Goal: Register for event/course

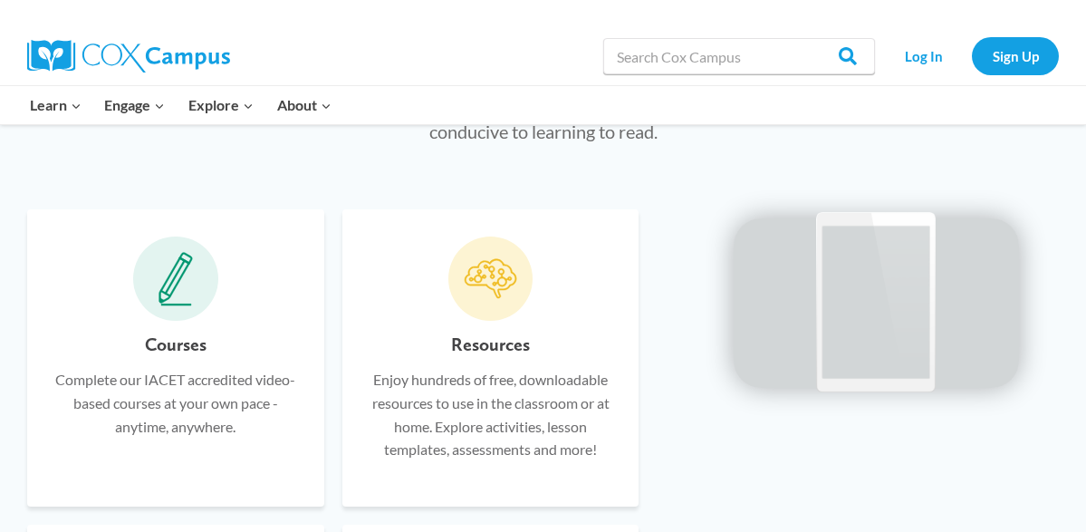
scroll to position [1032, 0]
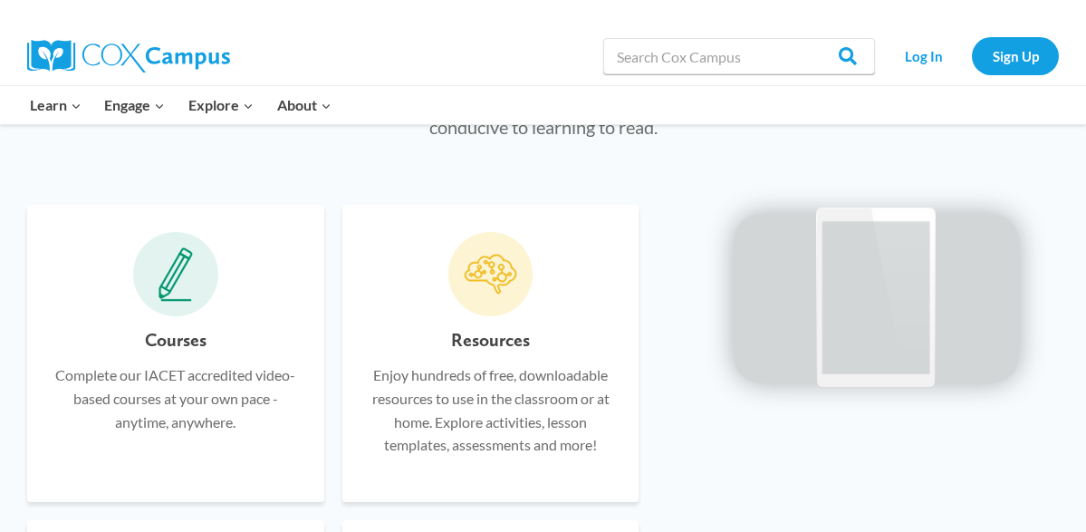
click at [176, 305] on span at bounding box center [175, 274] width 85 height 85
click at [182, 349] on h6 "Courses" at bounding box center [176, 339] width 62 height 29
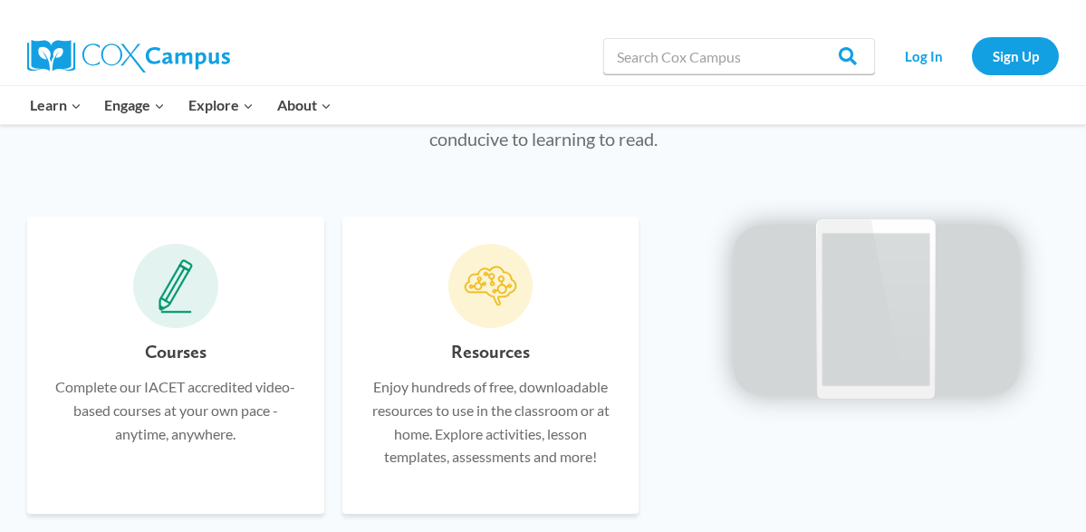
click at [864, 327] on video at bounding box center [876, 307] width 272 height 136
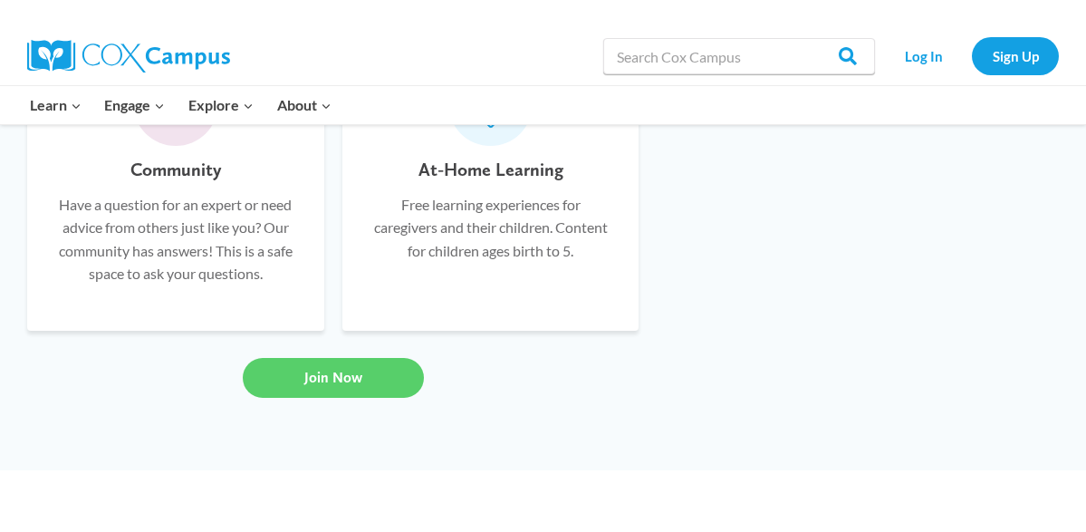
scroll to position [1539, 0]
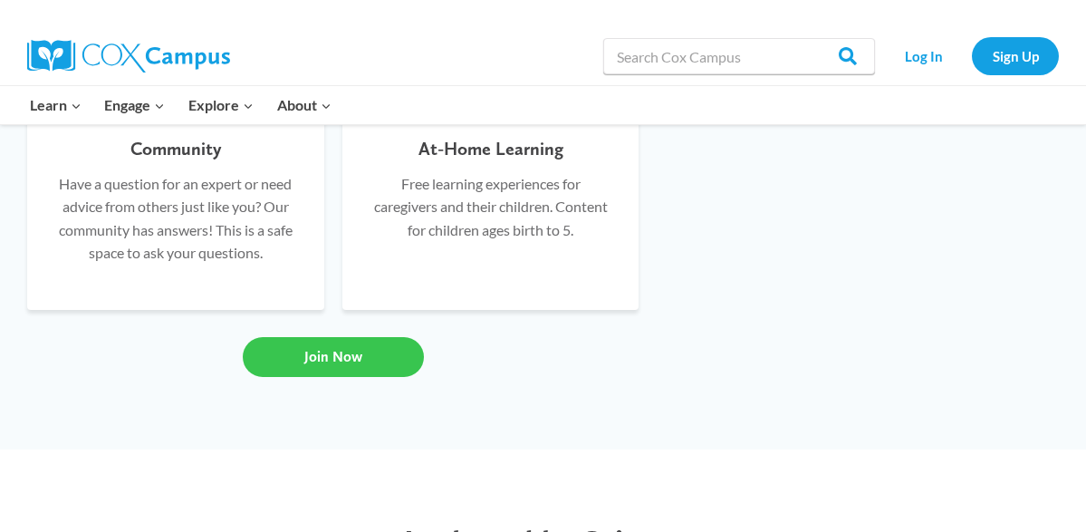
click at [362, 338] on link "Join Now" at bounding box center [333, 357] width 181 height 40
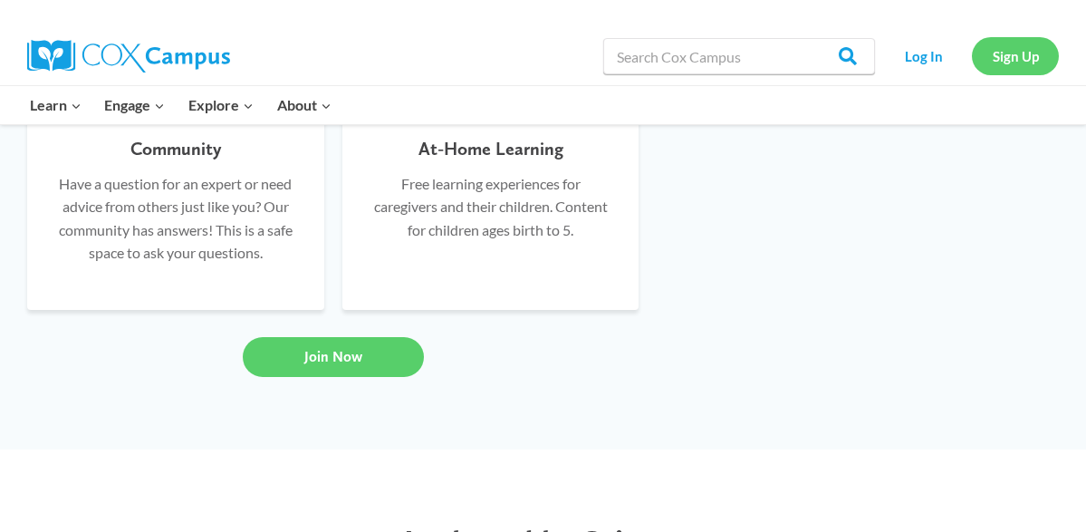
click at [1037, 58] on link "Sign Up" at bounding box center [1015, 55] width 87 height 37
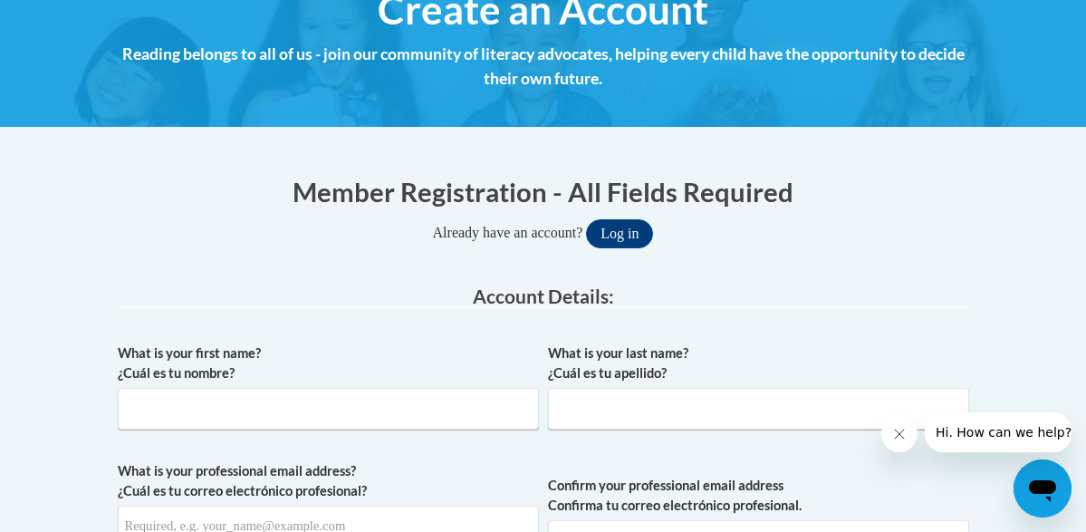
scroll to position [254, 0]
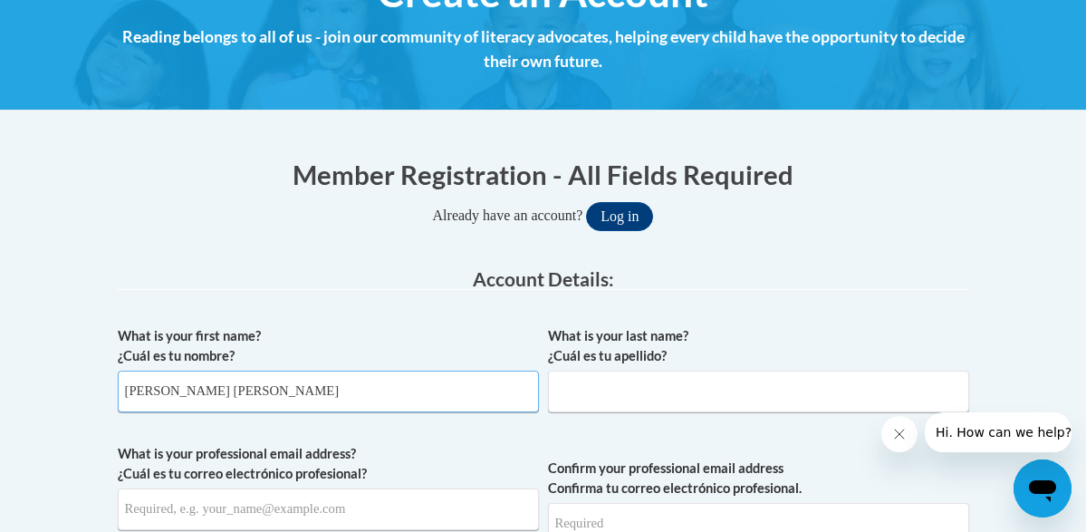
type input "angelica maria"
type input "lopez sanchez"
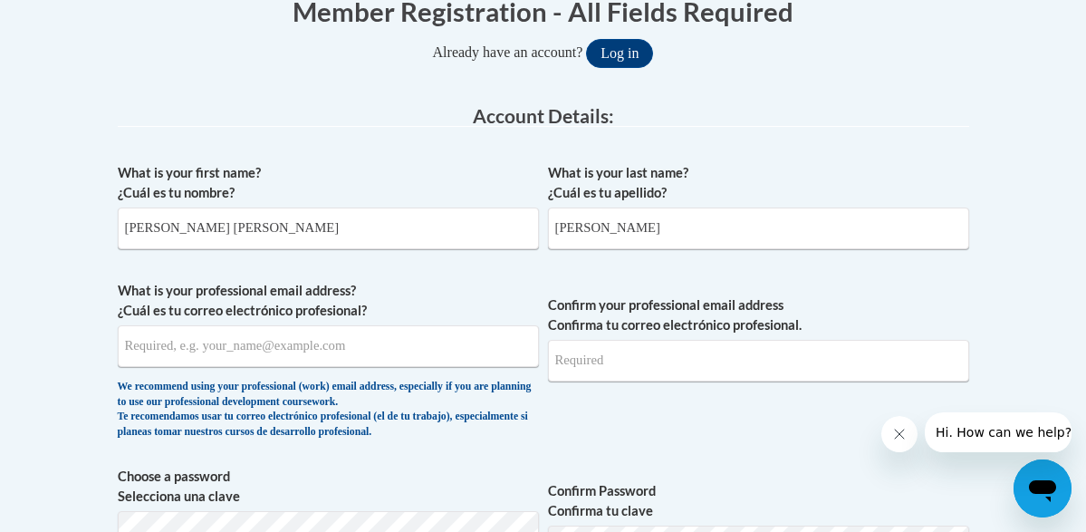
scroll to position [418, 0]
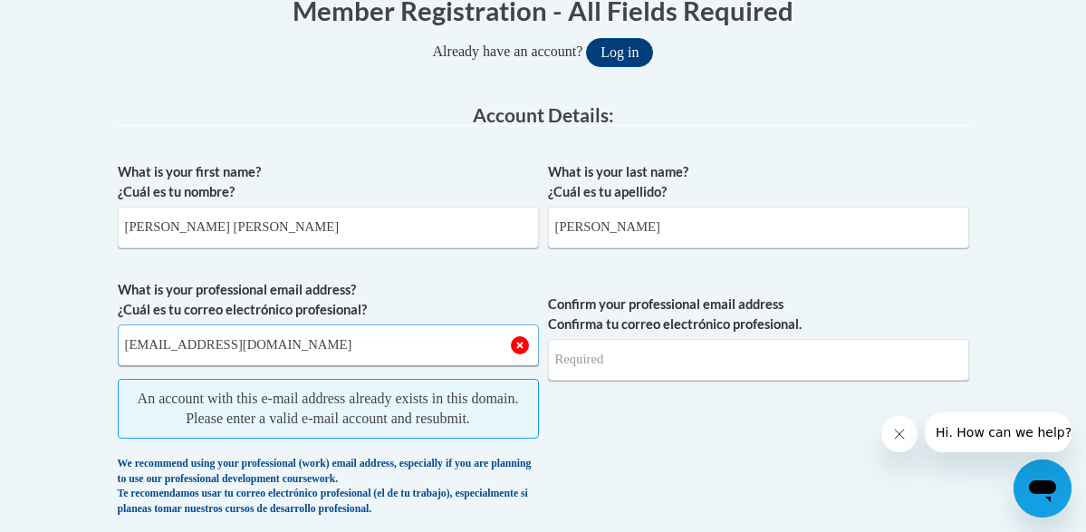
type input "[EMAIL_ADDRESS][DOMAIN_NAME]"
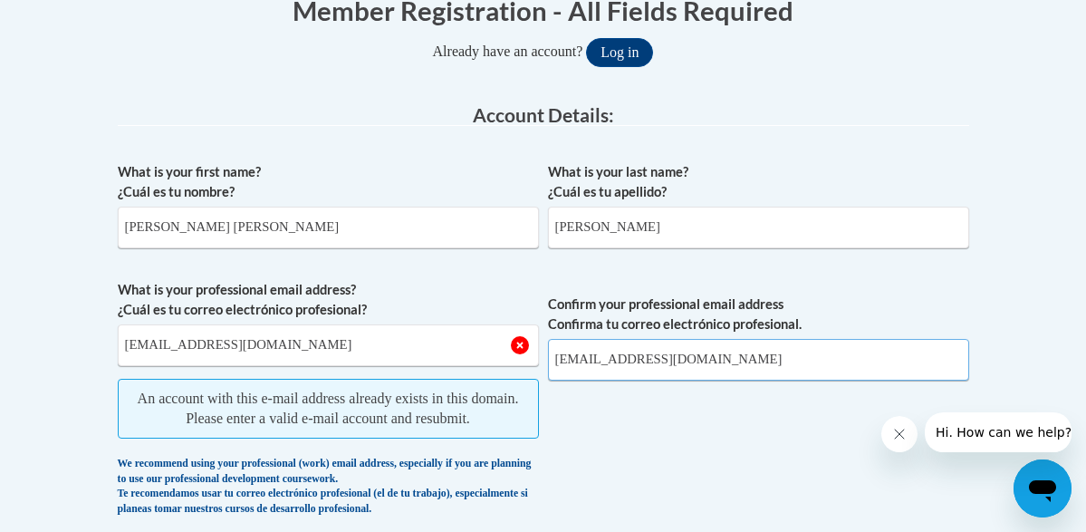
type input "[EMAIL_ADDRESS][DOMAIN_NAME]"
click at [118, 435] on span "An account with this e-mail address already exists in this domain. Please enter…" at bounding box center [328, 409] width 421 height 60
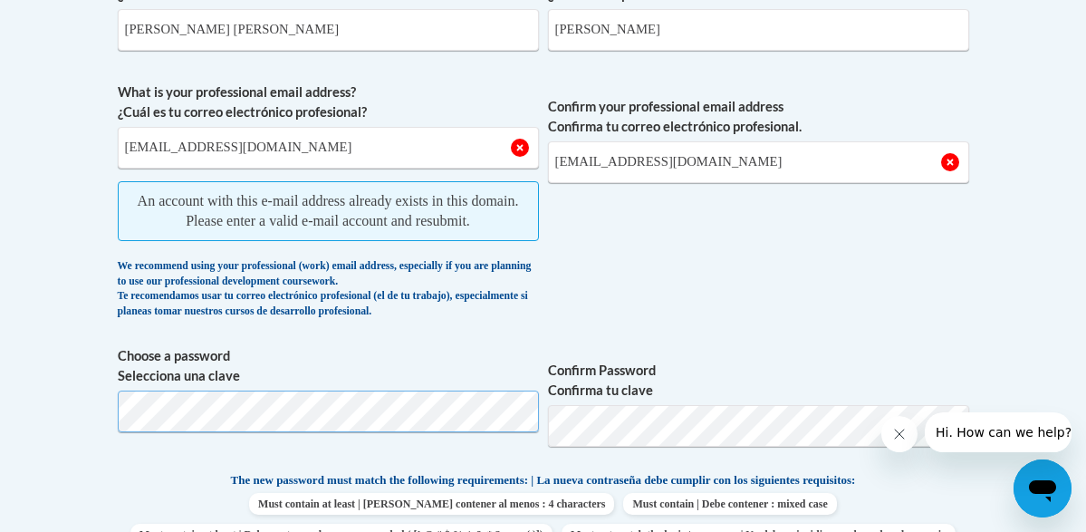
scroll to position [0, 0]
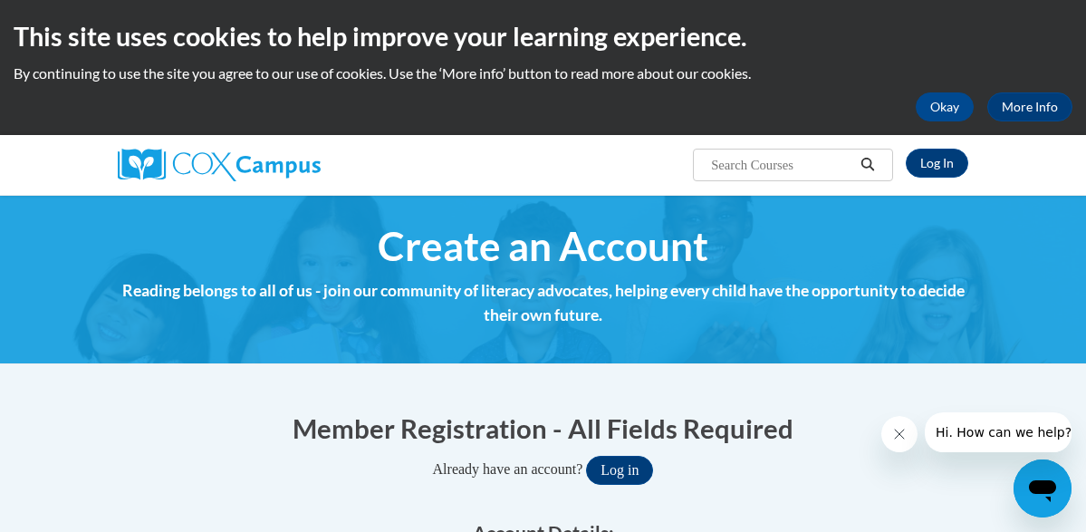
click at [947, 164] on link "Log In" at bounding box center [937, 163] width 63 height 29
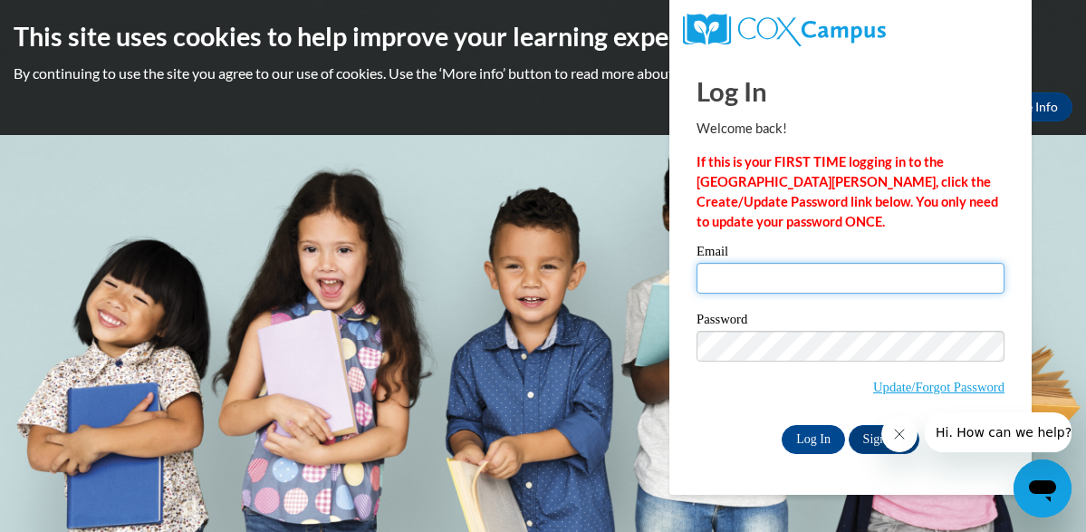
type input "lopezangelica496@yahoo.com"
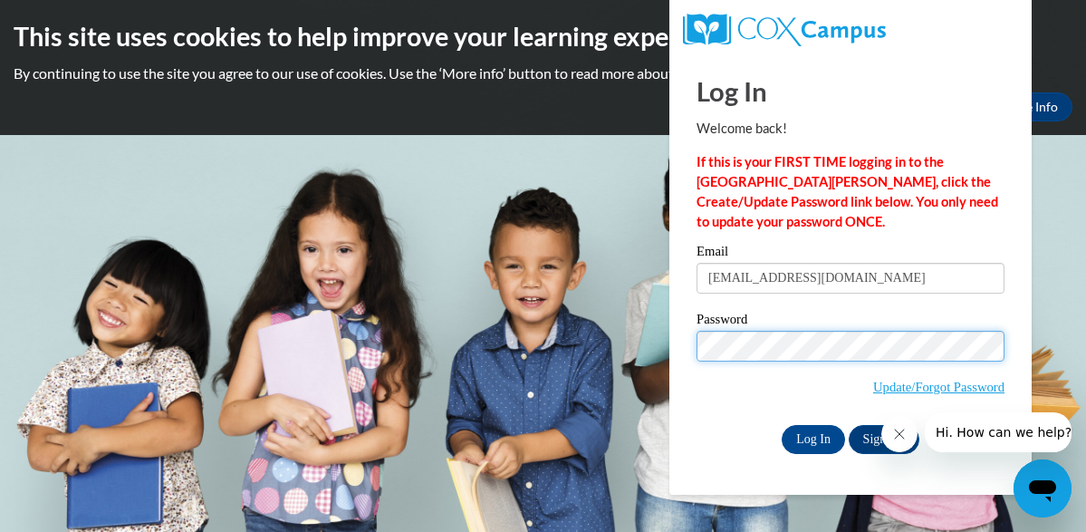
click at [812, 438] on input "Log In" at bounding box center [813, 439] width 63 height 29
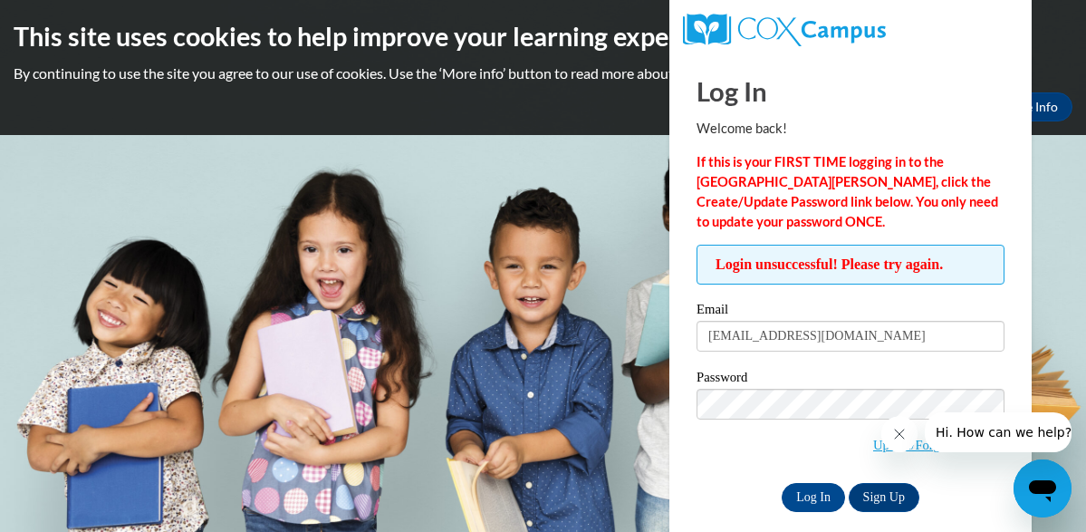
click at [768, 447] on span "Update/Forgot Password" at bounding box center [851, 426] width 308 height 75
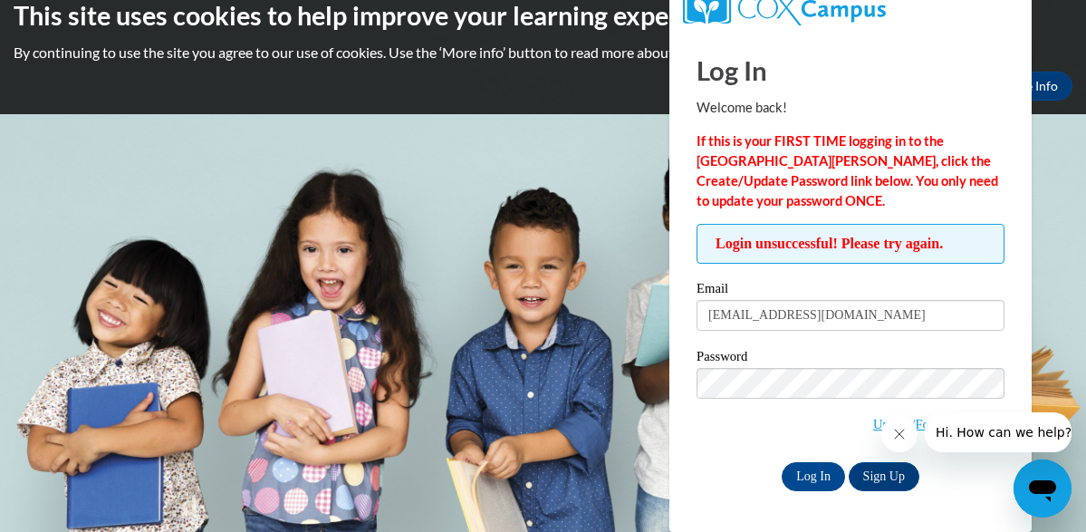
scroll to position [19, 0]
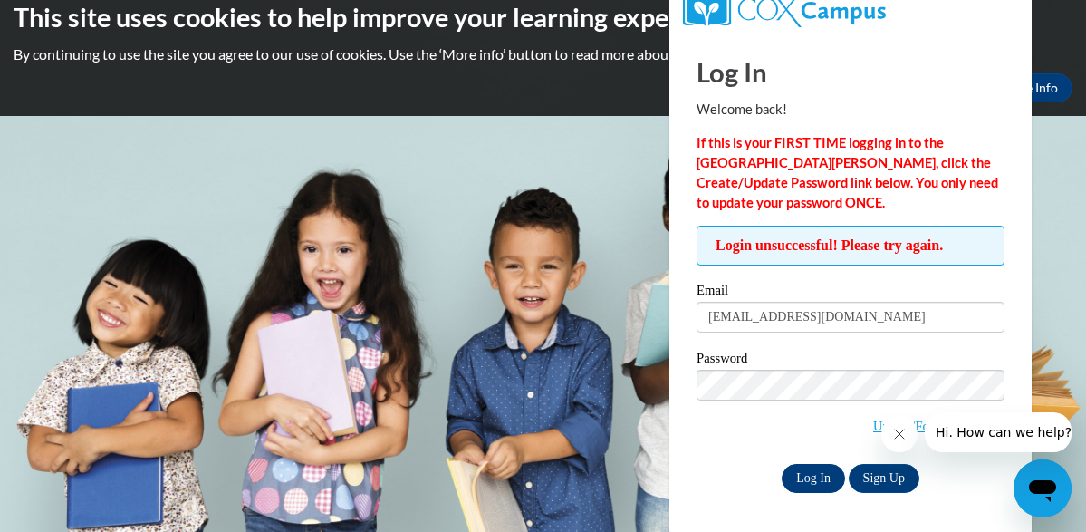
click at [810, 475] on input "Log In" at bounding box center [813, 478] width 63 height 29
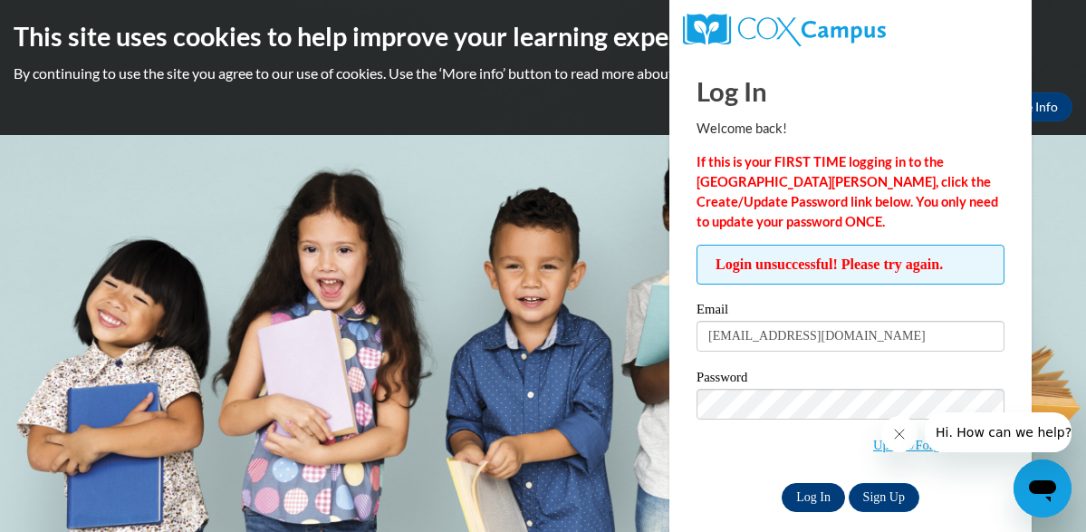
click at [807, 497] on input "Log In" at bounding box center [813, 497] width 63 height 29
click at [812, 496] on input "Log In" at bounding box center [813, 497] width 63 height 29
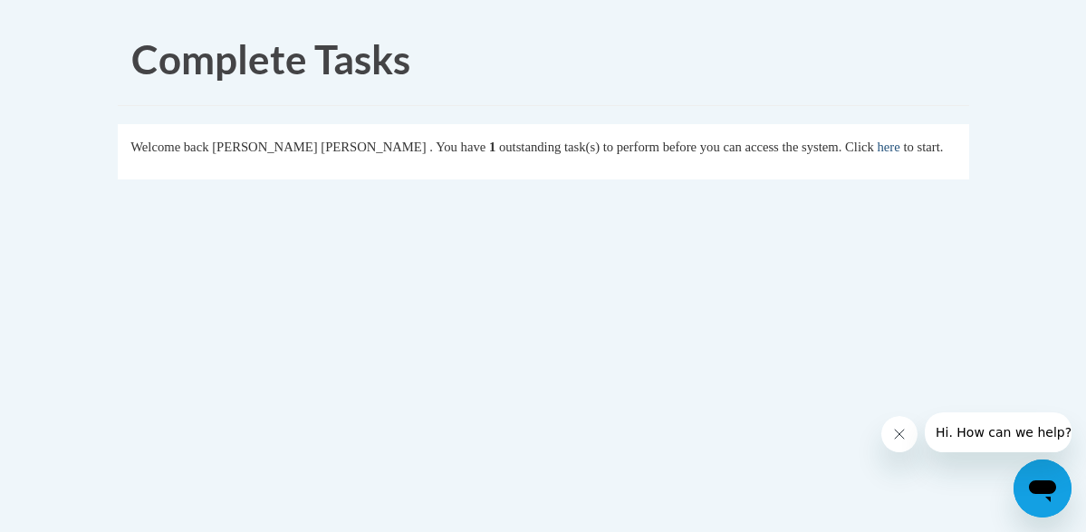
click at [896, 148] on link "here" at bounding box center [889, 147] width 23 height 14
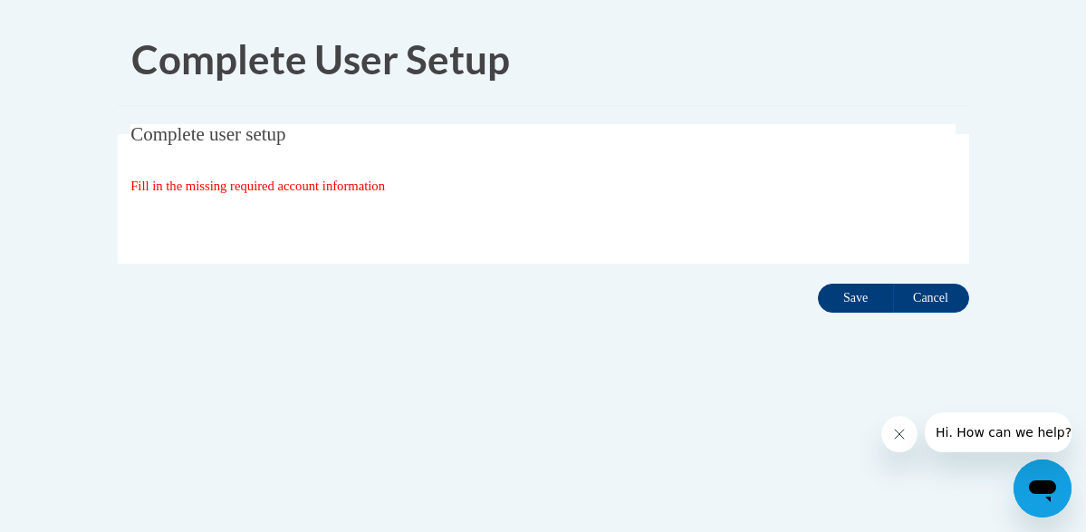
click at [873, 301] on input "Save" at bounding box center [856, 298] width 76 height 29
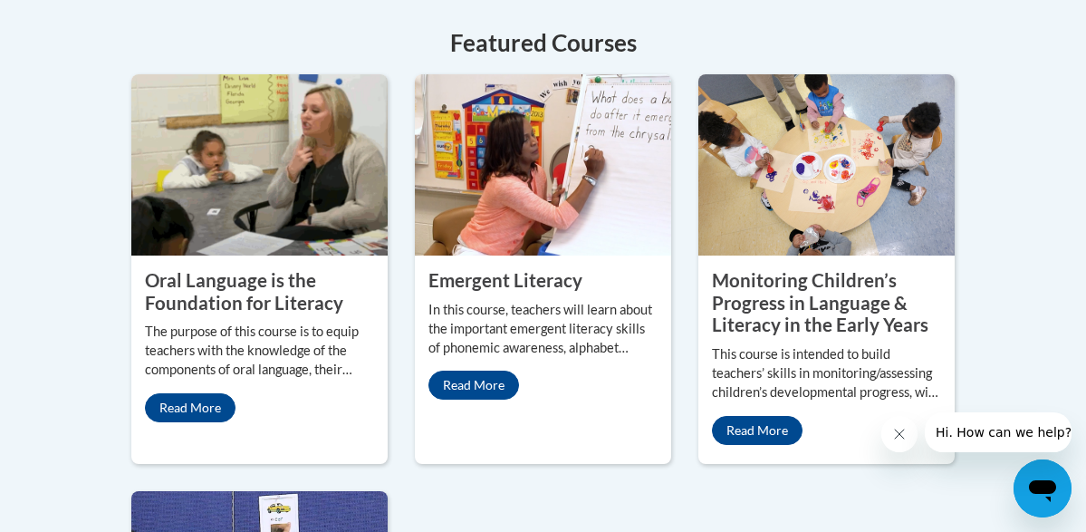
scroll to position [1863, 0]
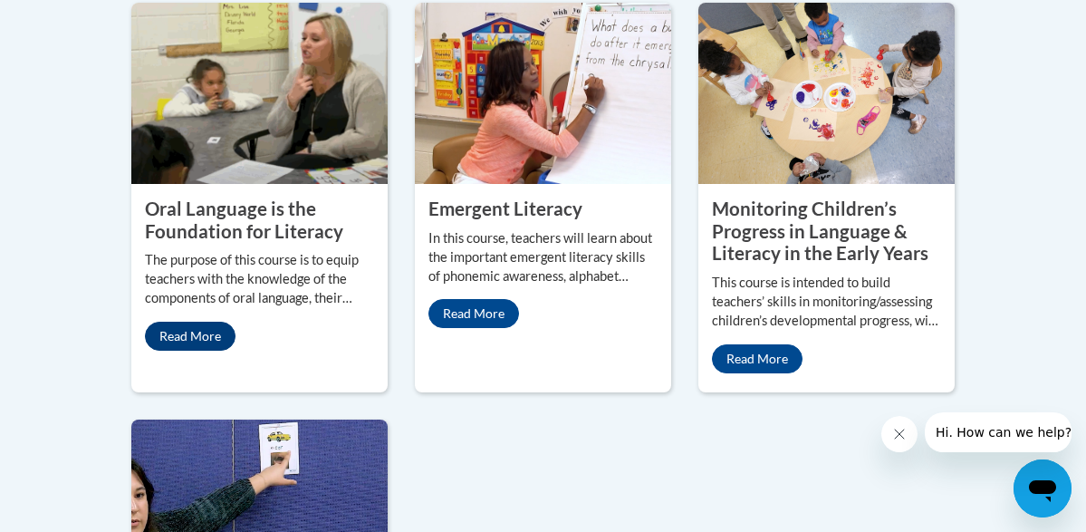
click at [221, 351] on link "Read More" at bounding box center [190, 336] width 91 height 29
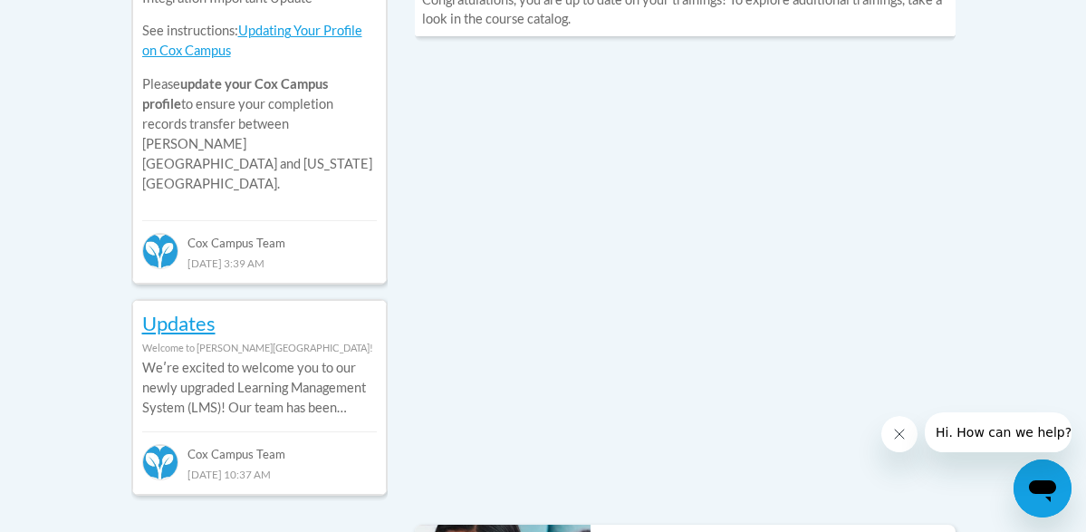
scroll to position [978, 0]
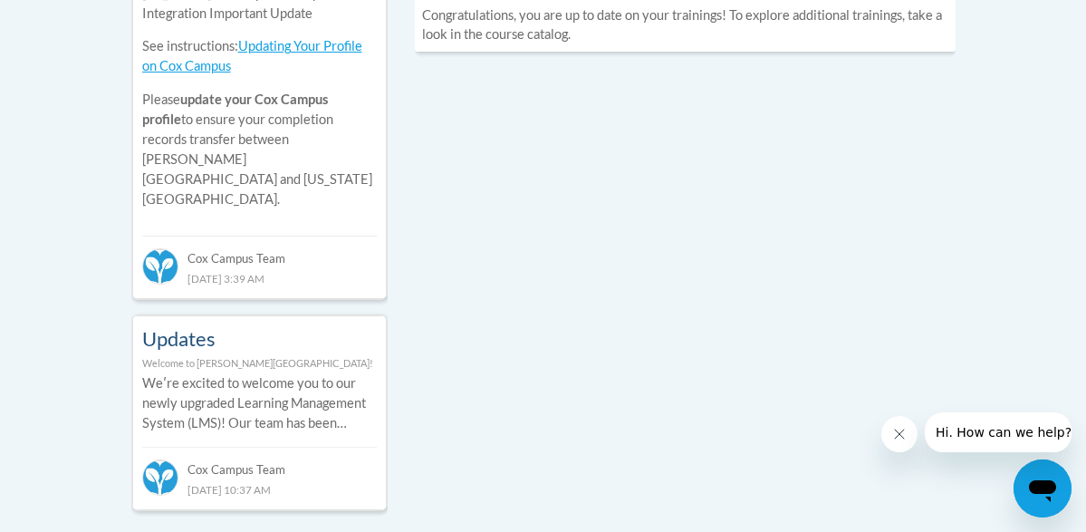
click at [210, 326] on link "Updates" at bounding box center [178, 338] width 73 height 24
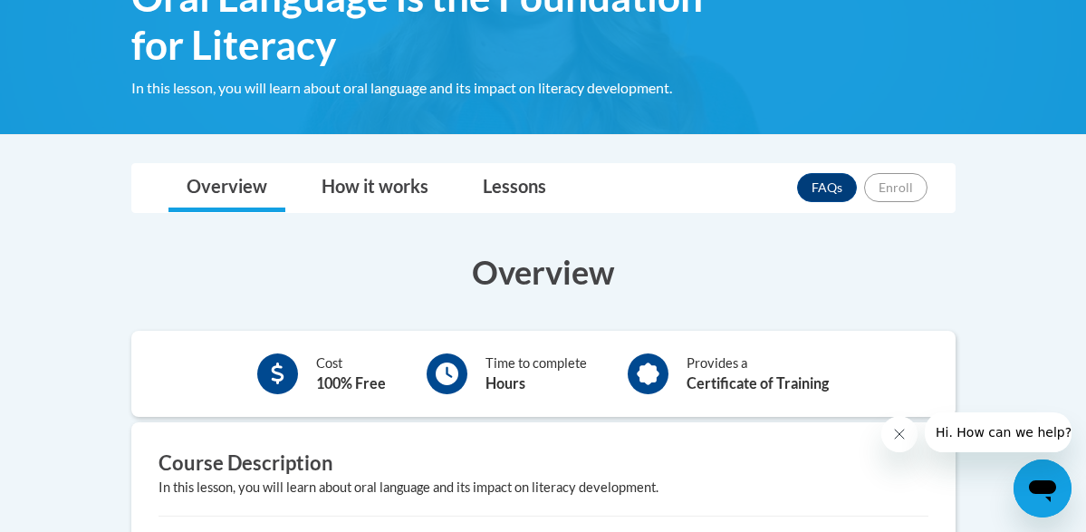
scroll to position [318, 0]
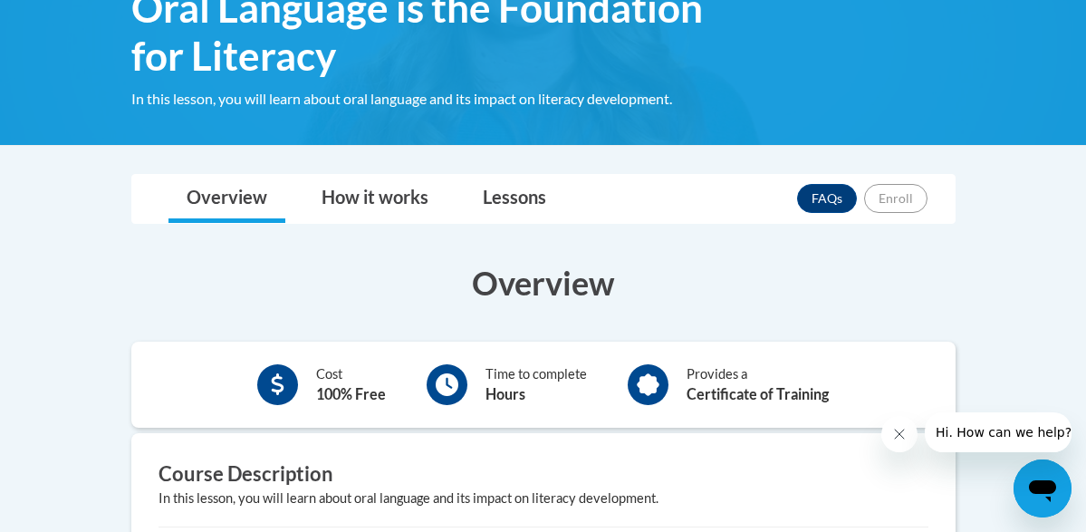
click at [717, 385] on b "Certificate of Training" at bounding box center [758, 393] width 142 height 17
click at [709, 385] on b "Certificate of Training" at bounding box center [758, 393] width 142 height 17
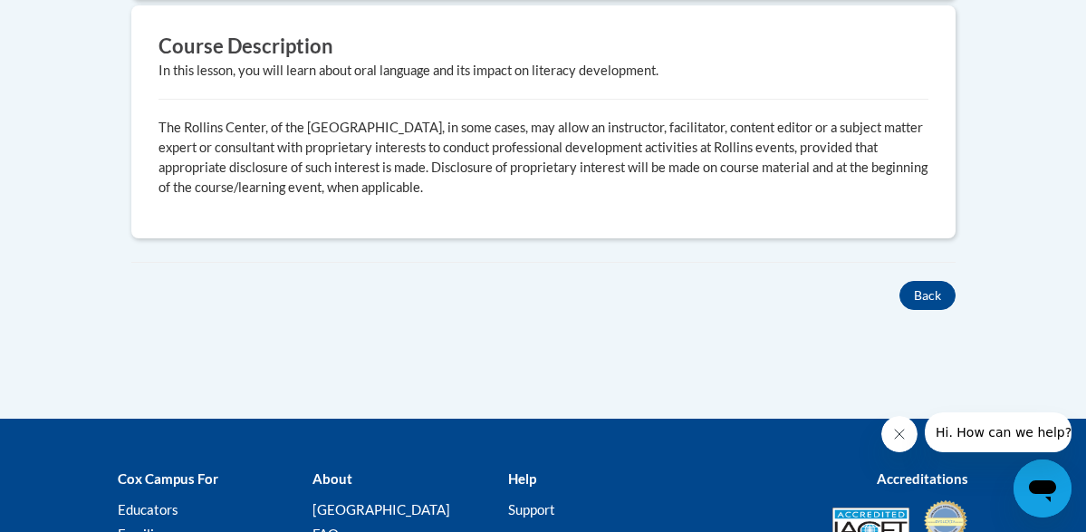
scroll to position [747, 0]
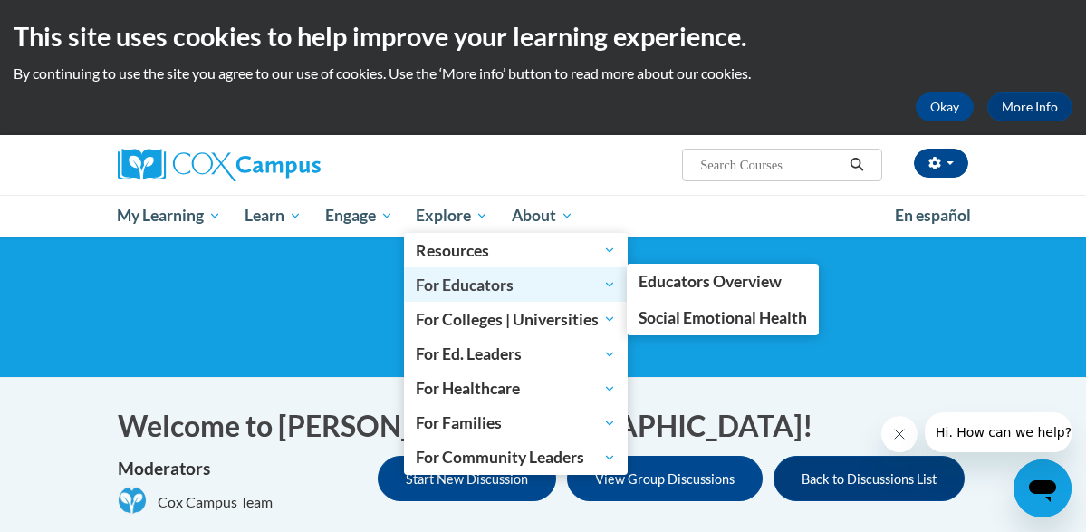
click at [448, 285] on span "For Educators" at bounding box center [516, 285] width 200 height 22
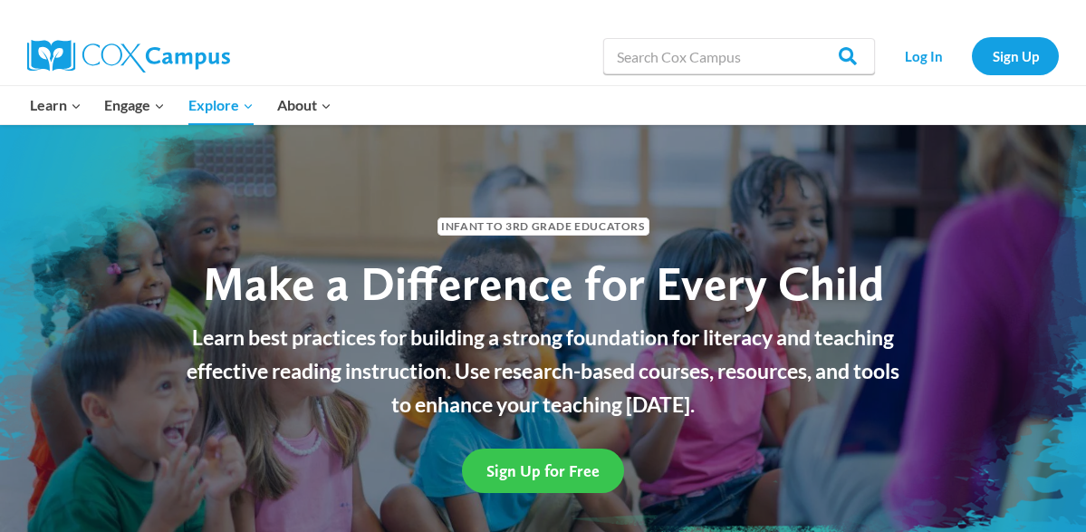
click at [585, 468] on span "Sign Up for Free" at bounding box center [543, 470] width 113 height 19
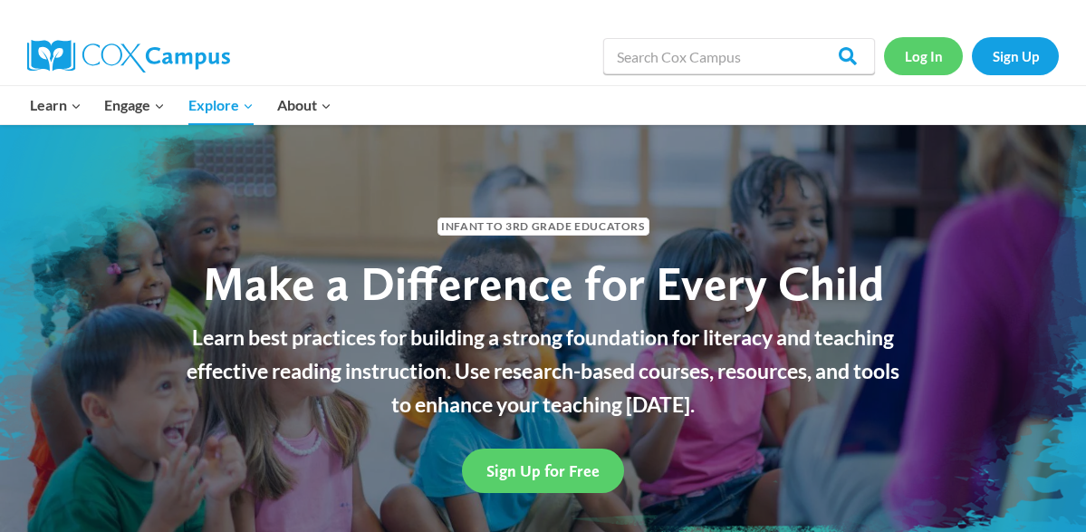
click at [937, 56] on link "Log In" at bounding box center [923, 55] width 79 height 37
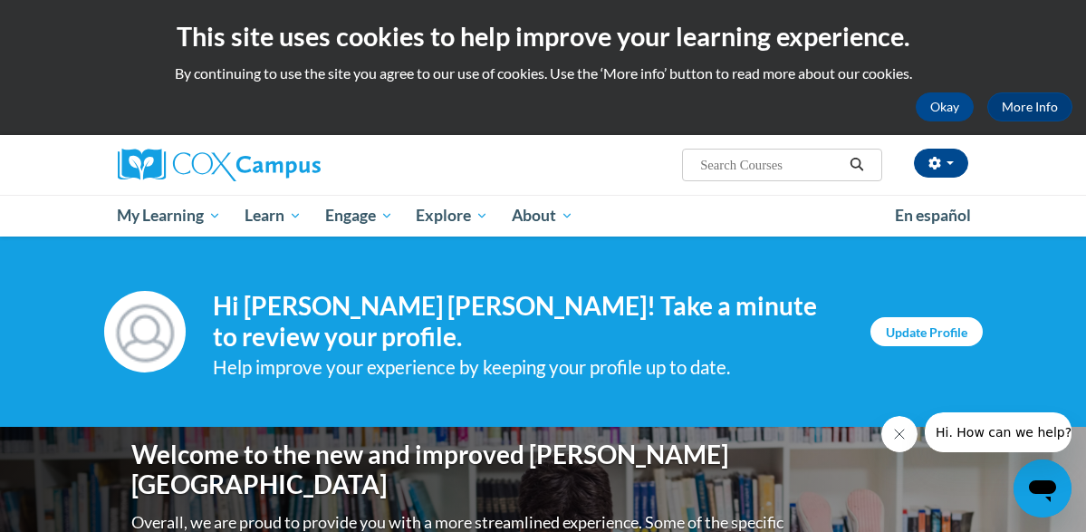
click at [951, 334] on link "Update Profile" at bounding box center [927, 331] width 112 height 29
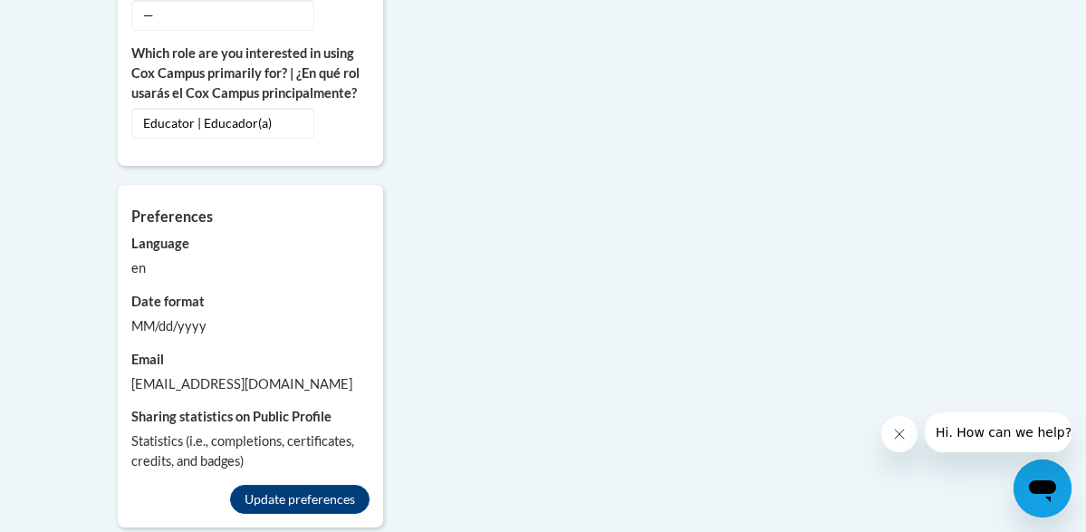
scroll to position [1755, 0]
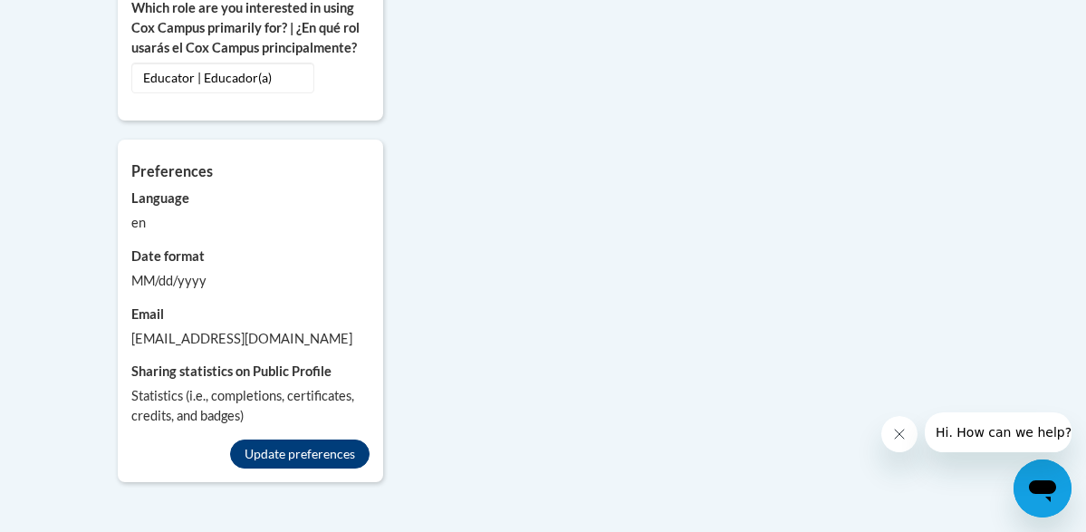
click at [352, 468] on button "Update preferences" at bounding box center [300, 453] width 140 height 29
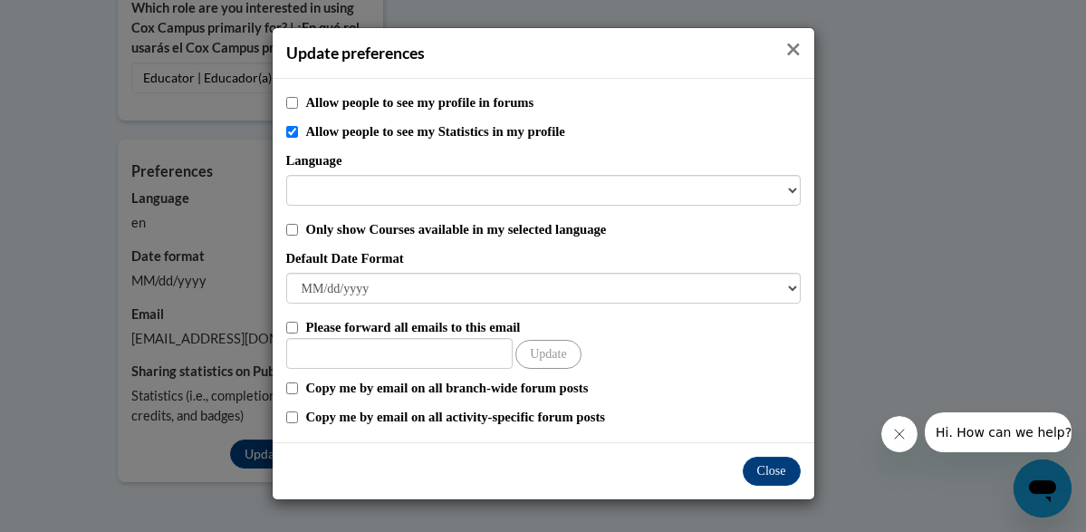
click at [795, 43] on icon "Close" at bounding box center [793, 49] width 14 height 19
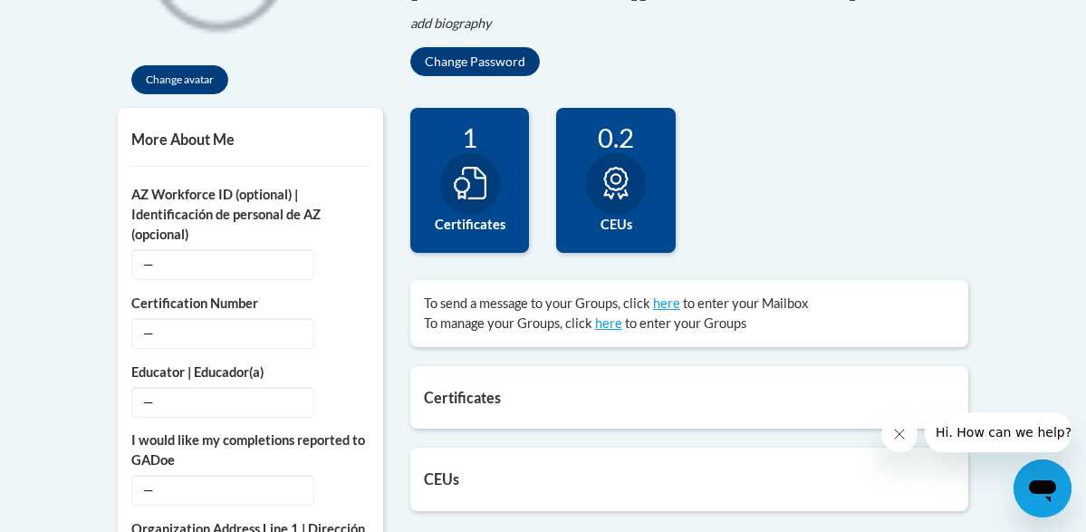
scroll to position [637, 0]
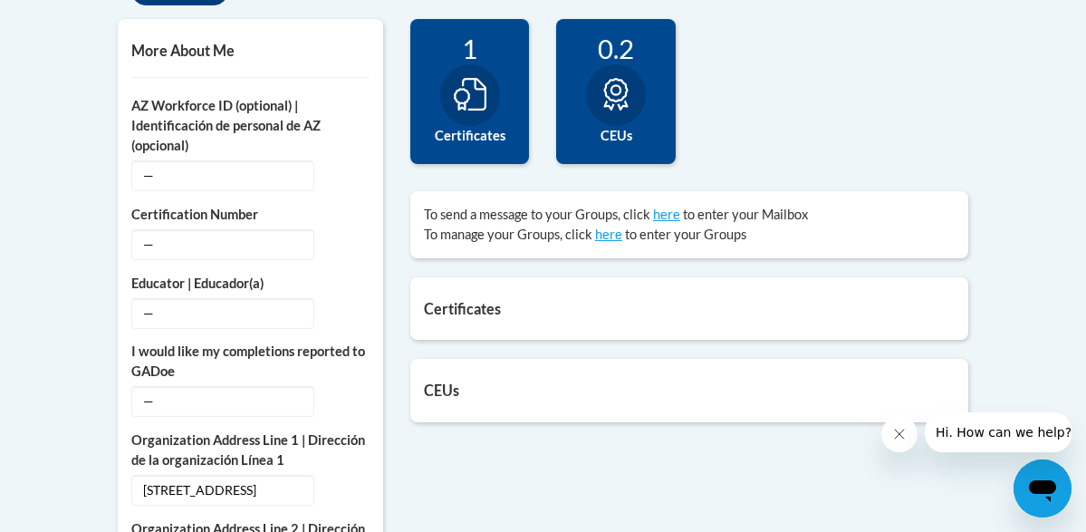
click at [486, 319] on div "Certificates List of certificates granted upon completion of activities Build M…" at bounding box center [689, 308] width 559 height 63
click at [475, 397] on div "CEUs Count of credits granted by credit category. 0.2 CEUs Update my credentials" at bounding box center [689, 390] width 559 height 63
click at [499, 132] on label "Certificates" at bounding box center [470, 136] width 92 height 20
click at [494, 130] on label "Certificates" at bounding box center [470, 136] width 92 height 20
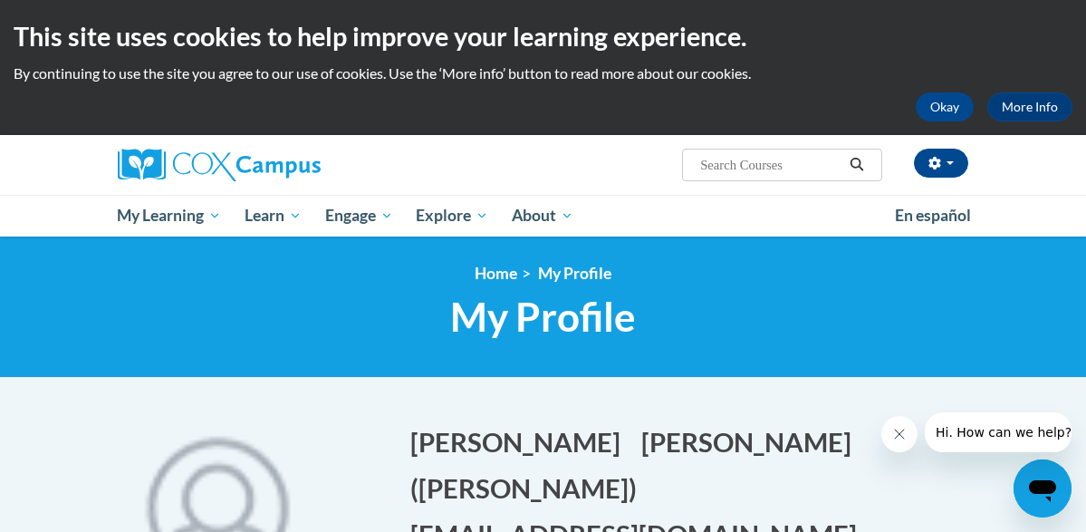
scroll to position [0, 0]
click at [920, 221] on span "En español" at bounding box center [933, 215] width 76 height 19
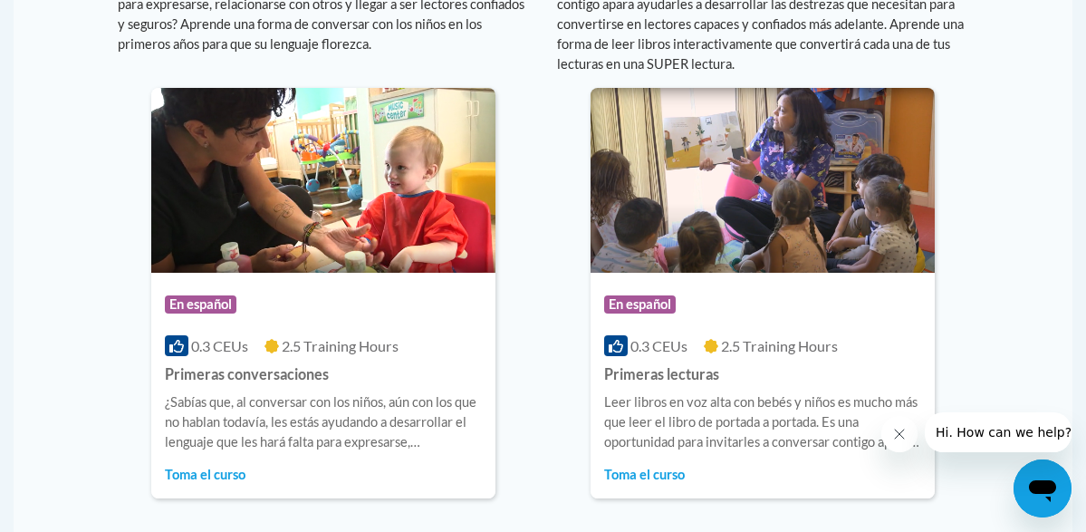
scroll to position [1351, 0]
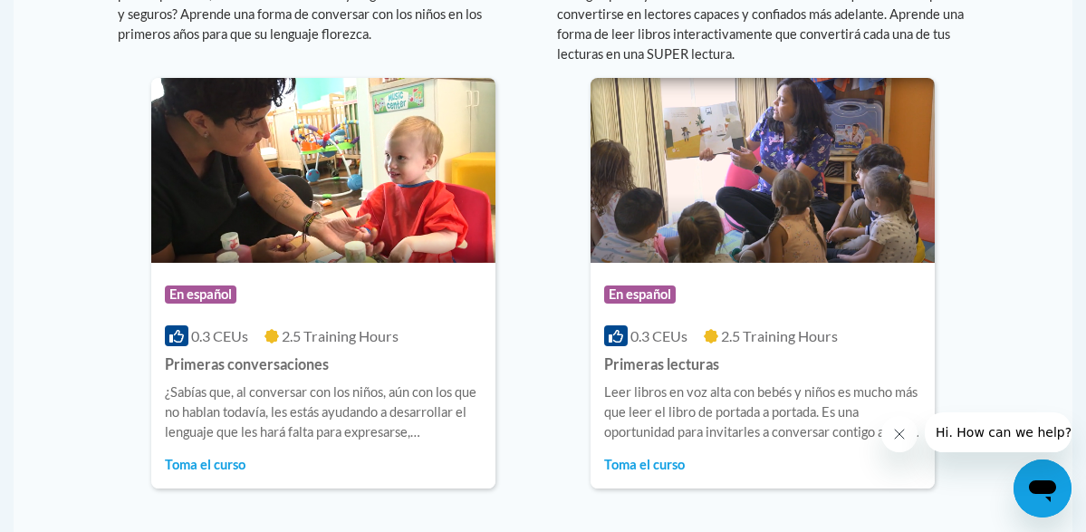
click at [233, 337] on span "0.3 CEUs" at bounding box center [219, 335] width 57 height 17
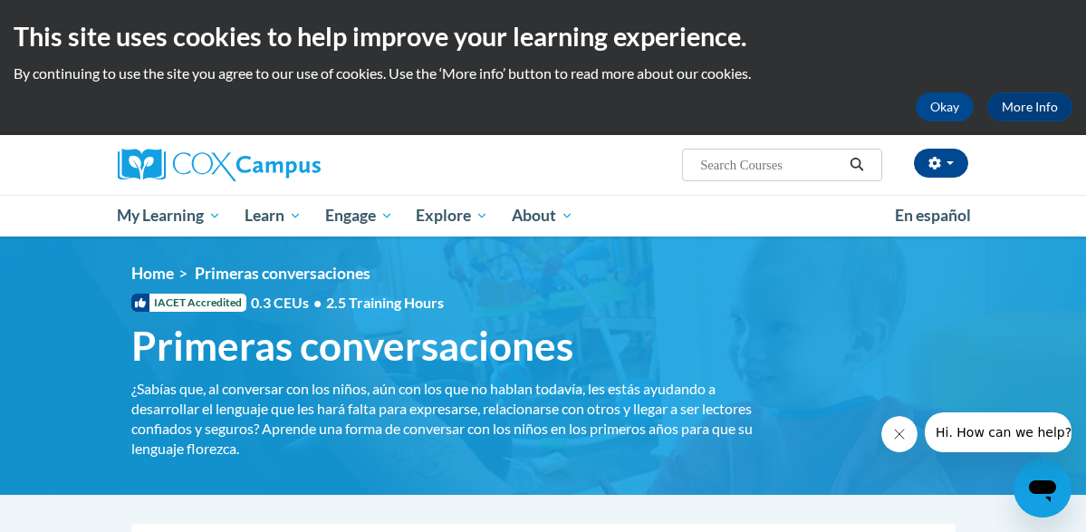
click at [224, 305] on span "IACET Accredited" at bounding box center [188, 303] width 115 height 18
click at [236, 310] on span "IACET Accredited" at bounding box center [188, 303] width 115 height 18
click at [445, 422] on div "¿Sabías que, al conversar con los niños, aún con los que no hablan todavía, les…" at bounding box center [443, 419] width 625 height 80
click at [445, 423] on div "¿Sabías que, al conversar con los niños, aún con los que no hablan todavía, les…" at bounding box center [443, 419] width 625 height 80
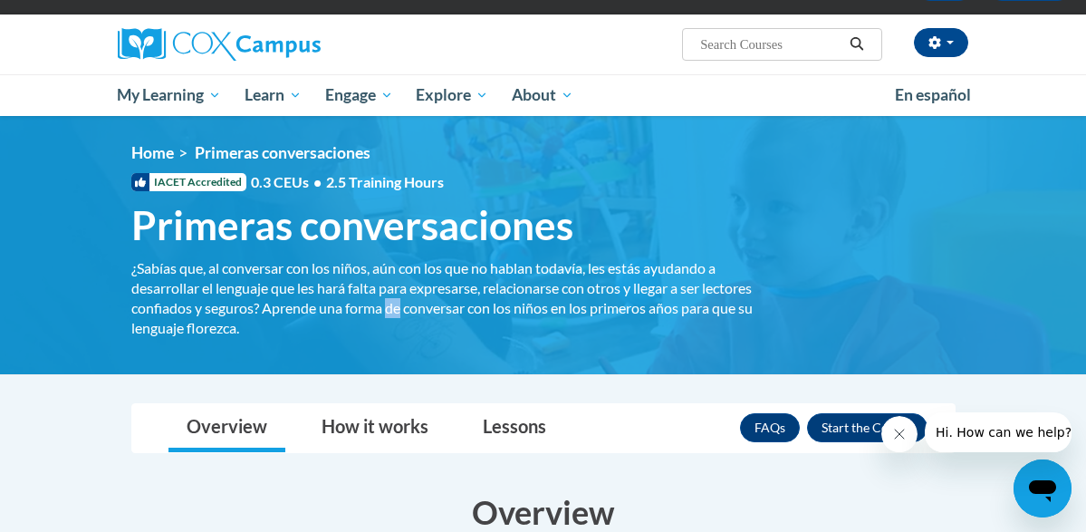
scroll to position [126, 0]
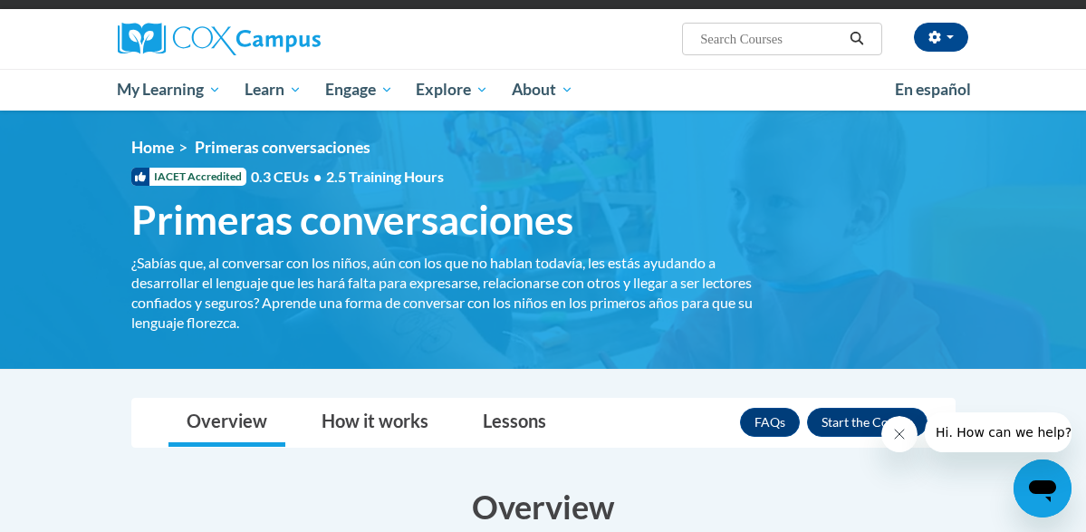
click at [621, 291] on div "¿Sabías que, al conversar con los niños, aún con los que no hablan todavía, les…" at bounding box center [443, 293] width 625 height 80
click at [139, 179] on icon at bounding box center [140, 177] width 11 height 10
click at [139, 175] on icon at bounding box center [140, 177] width 18 height 18
click at [501, 425] on link "Lessons" at bounding box center [515, 423] width 100 height 48
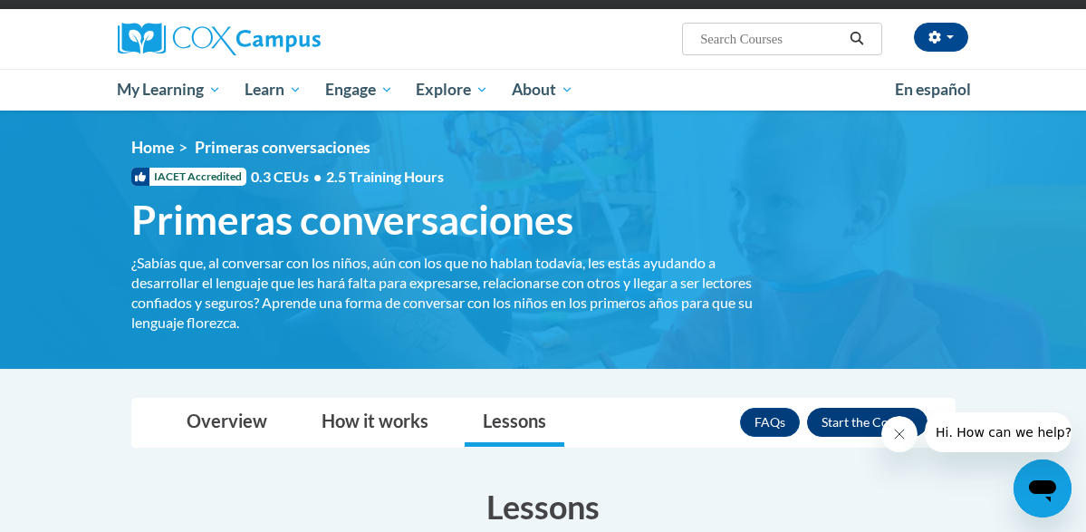
click at [846, 422] on button "Enroll" at bounding box center [867, 422] width 121 height 29
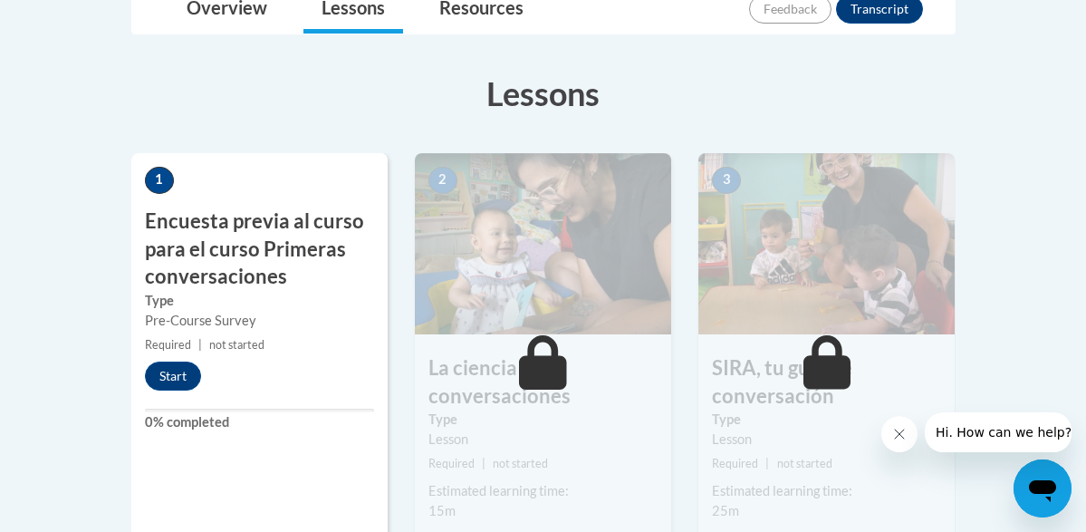
scroll to position [463, 0]
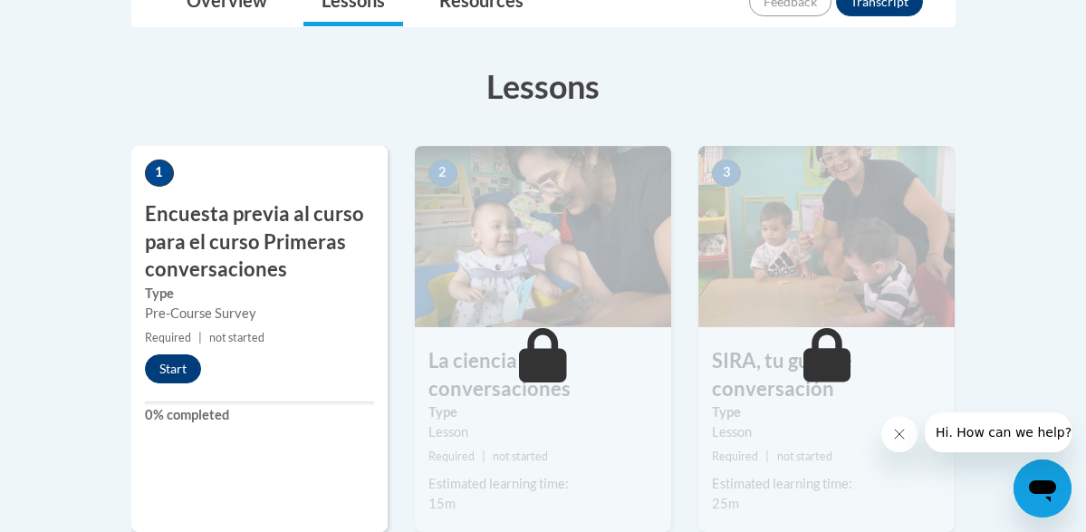
click at [189, 370] on button "Start" at bounding box center [173, 368] width 56 height 29
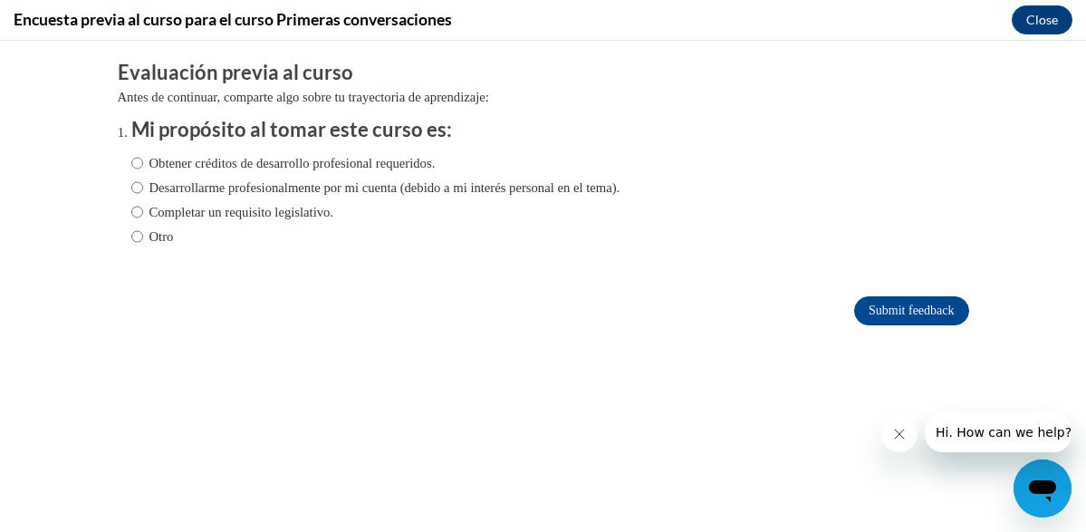
scroll to position [0, 0]
click at [140, 159] on input "Obtener créditos de desarrollo profesional requeridos." at bounding box center [137, 163] width 12 height 20
radio input "true"
click at [561, 403] on div "Comments Evaluación previa al curso Antes de continuar, comparte algo sobre tu …" at bounding box center [543, 247] width 879 height 412
click at [886, 305] on input "Submit feedback" at bounding box center [911, 310] width 114 height 29
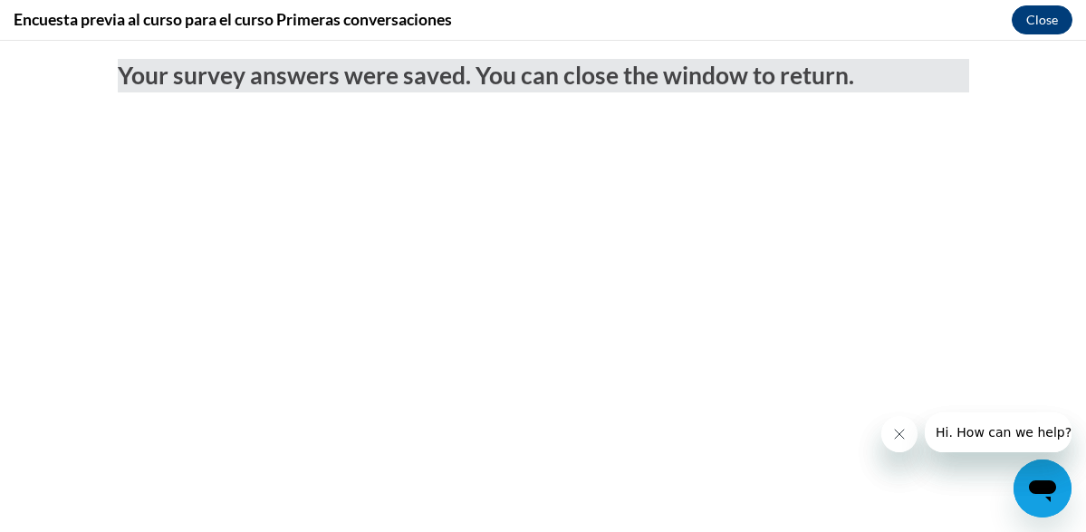
click at [1050, 21] on button "Close" at bounding box center [1042, 19] width 61 height 29
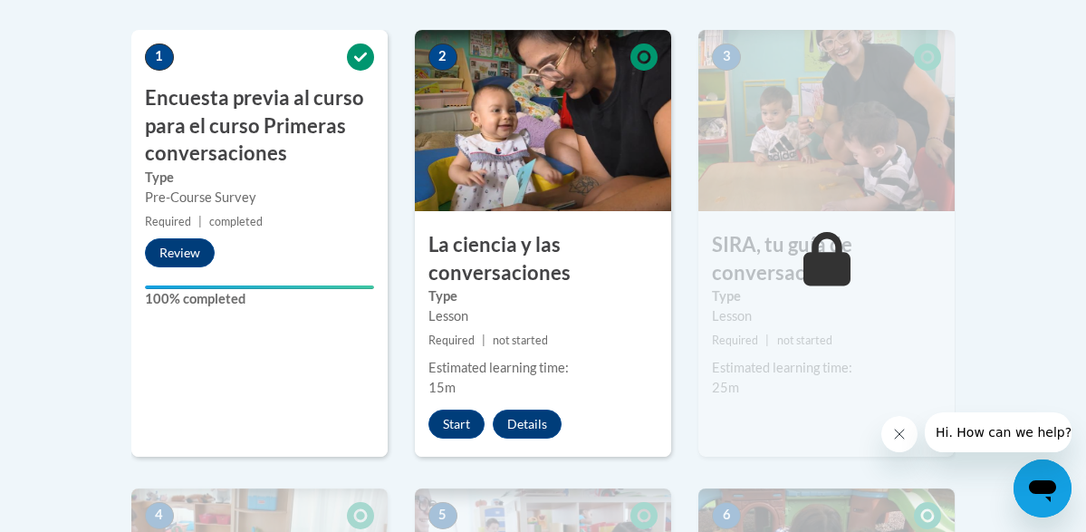
scroll to position [580, 0]
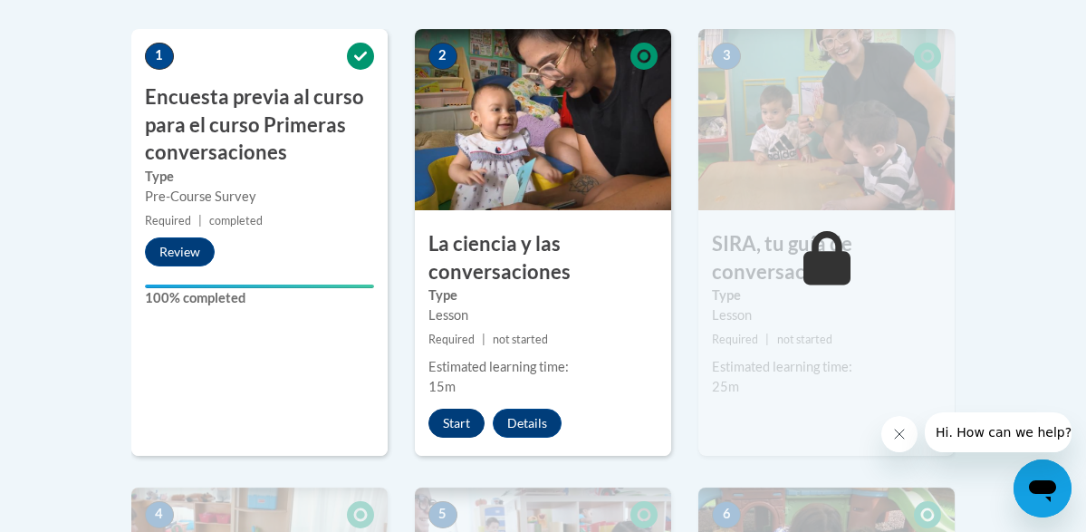
click at [458, 428] on button "Start" at bounding box center [457, 423] width 56 height 29
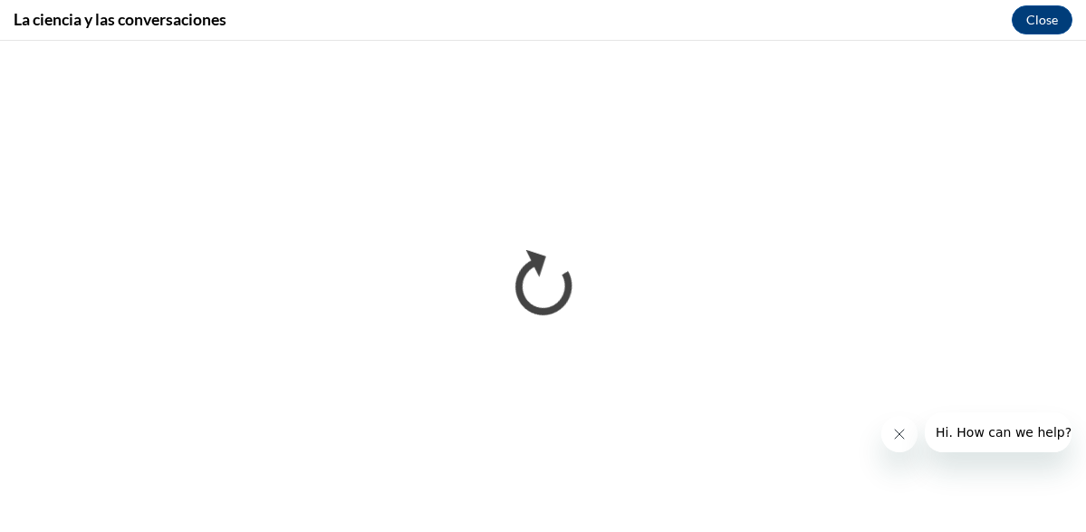
scroll to position [0, 0]
click at [757, 24] on div "La ciencia y las conversaciones Close" at bounding box center [543, 20] width 1086 height 41
click at [740, 19] on div "La ciencia y las conversaciones Close" at bounding box center [543, 20] width 1086 height 41
click at [770, 18] on div "La ciencia y las conversaciones Close" at bounding box center [543, 20] width 1086 height 41
click at [772, 29] on div "La ciencia y las conversaciones Close" at bounding box center [543, 20] width 1086 height 41
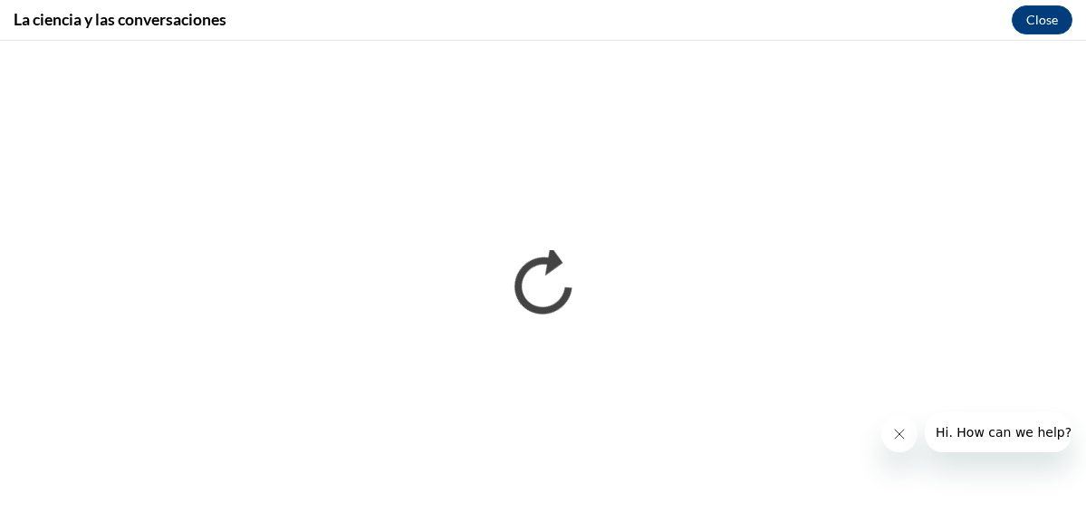
click at [772, 29] on div "La ciencia y las conversaciones Close" at bounding box center [543, 20] width 1086 height 41
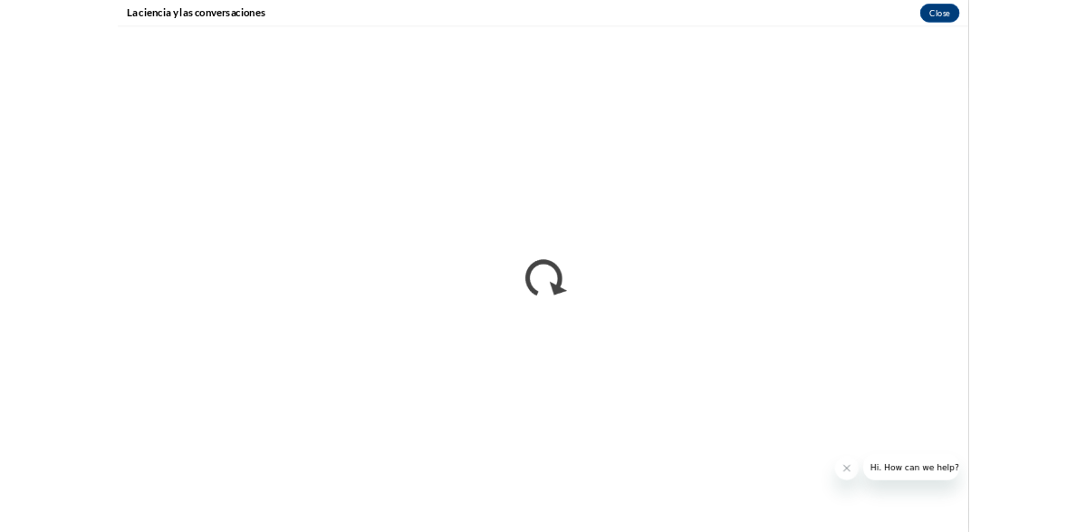
scroll to position [580, 0]
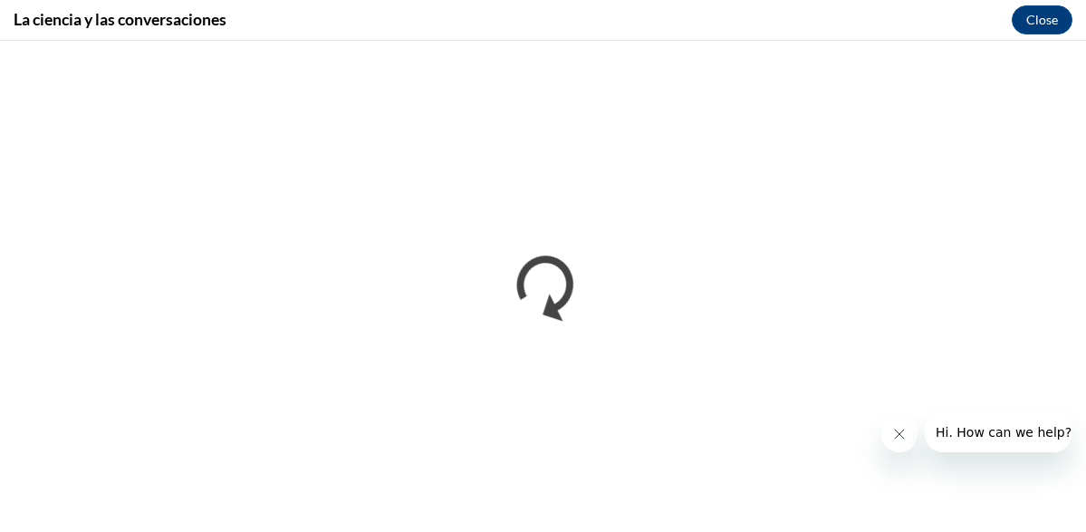
click at [786, 30] on div "La ciencia y las conversaciones Close" at bounding box center [543, 20] width 1086 height 41
click at [834, 31] on div "La ciencia y las conversaciones Close" at bounding box center [543, 20] width 1086 height 41
click at [878, 29] on div "La ciencia y las conversaciones Close" at bounding box center [543, 20] width 1086 height 41
click at [850, 25] on div "La ciencia y las conversaciones Close" at bounding box center [543, 20] width 1086 height 41
click at [868, 26] on div "La ciencia y las conversaciones Close" at bounding box center [543, 20] width 1086 height 41
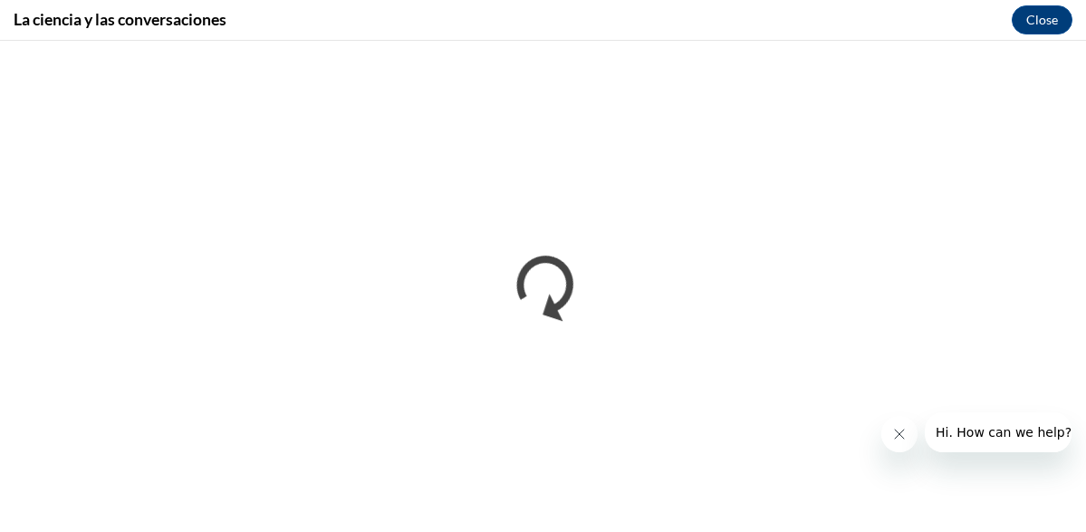
click at [868, 26] on div "La ciencia y las conversaciones Close" at bounding box center [543, 20] width 1086 height 41
click at [754, 14] on div "La ciencia y las conversaciones Close" at bounding box center [543, 20] width 1086 height 41
click at [789, 19] on div "La ciencia y las conversaciones Close" at bounding box center [543, 20] width 1086 height 41
click at [424, 17] on div "La ciencia y las conversaciones Close" at bounding box center [543, 20] width 1086 height 41
click at [477, 18] on div "La ciencia y las conversaciones Close" at bounding box center [543, 20] width 1086 height 41
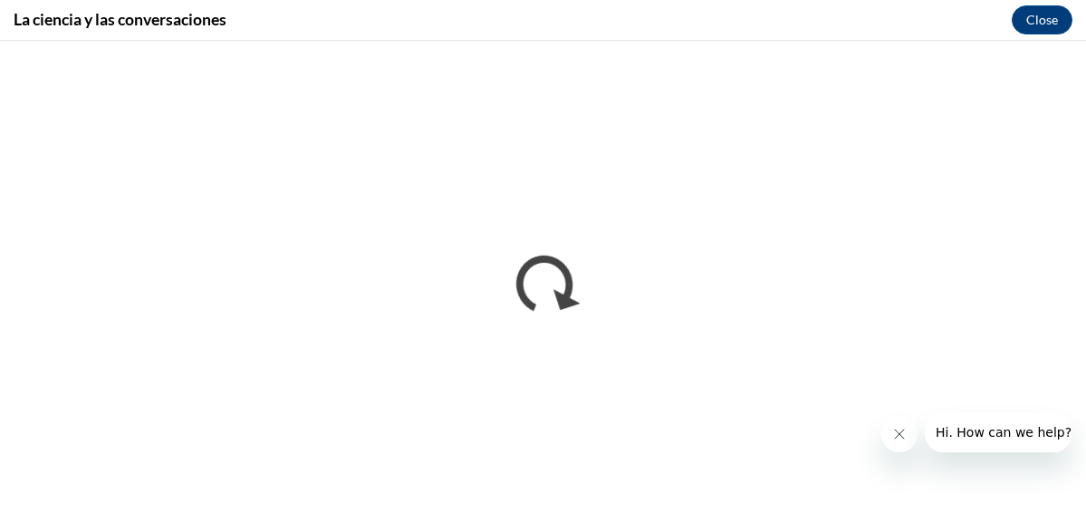
click at [769, 22] on div "La ciencia y las conversaciones Close" at bounding box center [543, 20] width 1086 height 41
click at [744, 23] on div "La ciencia y las conversaciones Close" at bounding box center [543, 20] width 1086 height 41
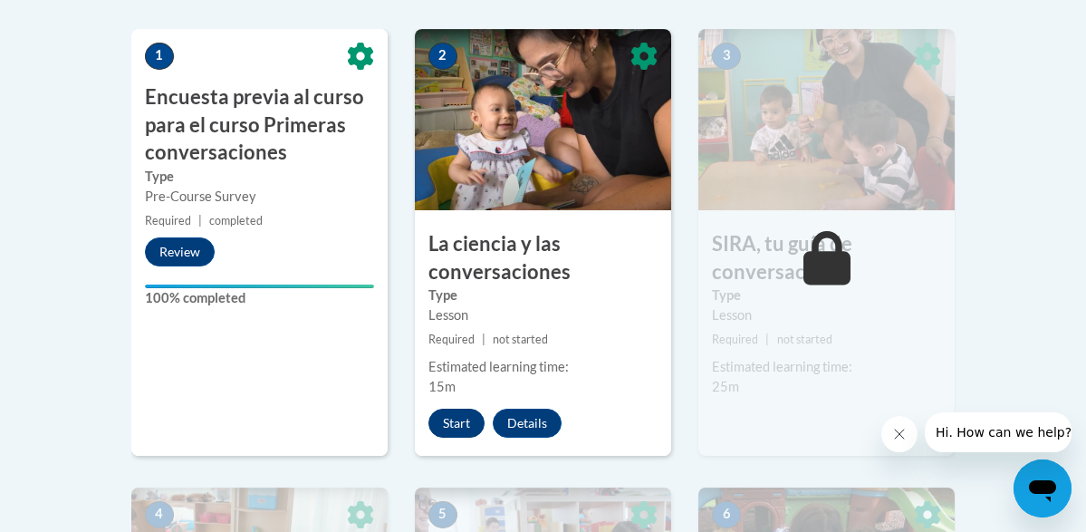
click at [454, 419] on button "Start" at bounding box center [457, 423] width 56 height 29
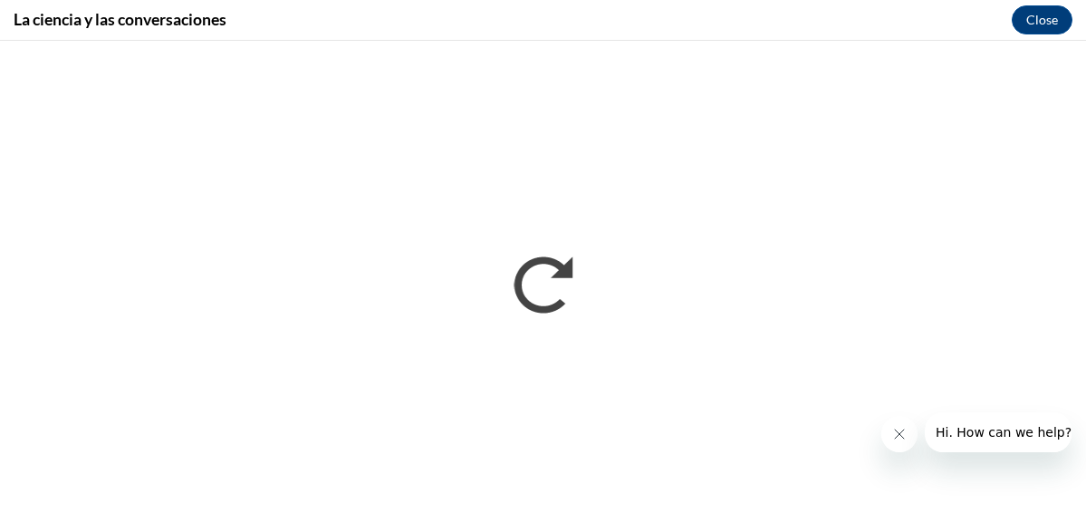
scroll to position [0, 0]
click at [1042, 19] on button "Close" at bounding box center [1042, 19] width 61 height 29
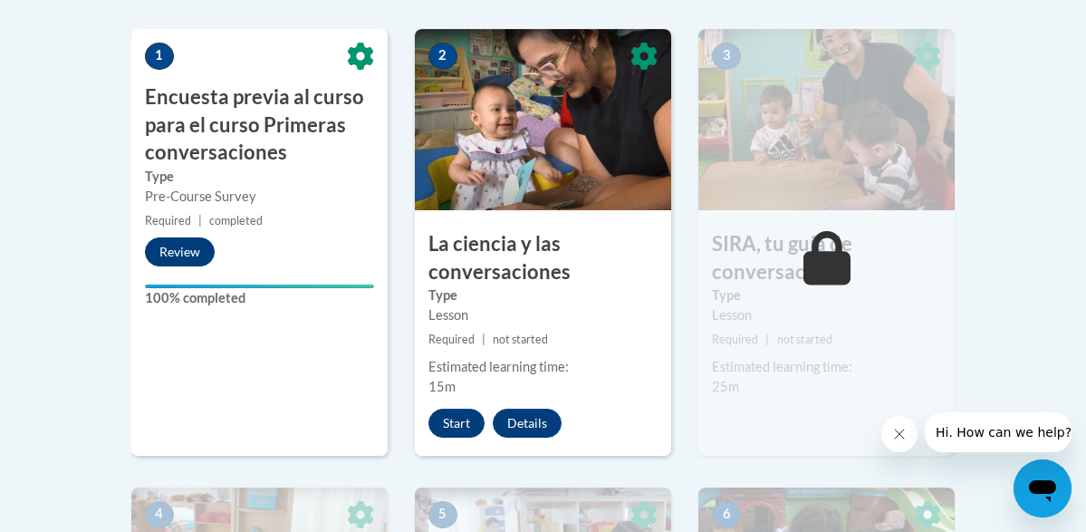
click at [184, 250] on button "Review" at bounding box center [180, 251] width 70 height 29
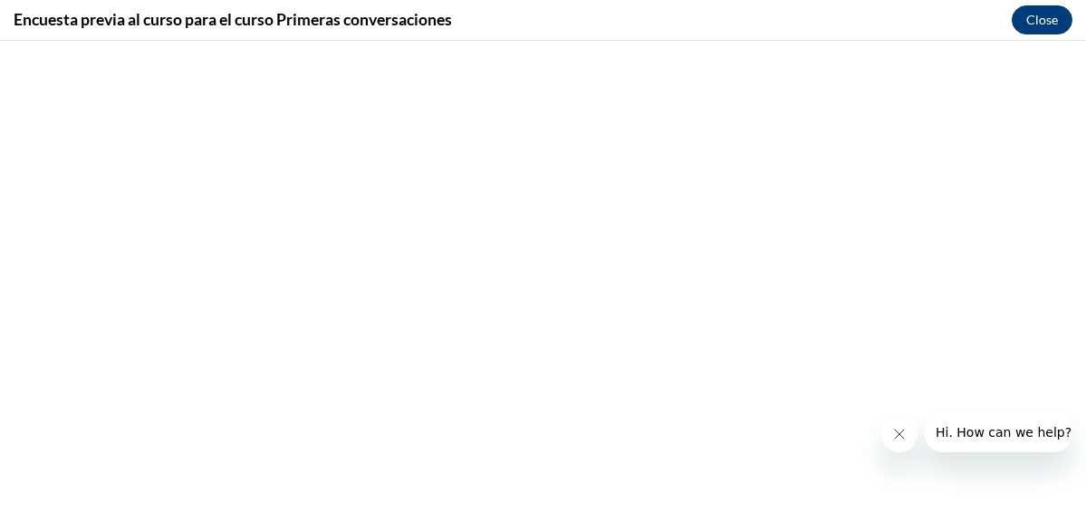
click at [1036, 16] on button "Close" at bounding box center [1042, 19] width 61 height 29
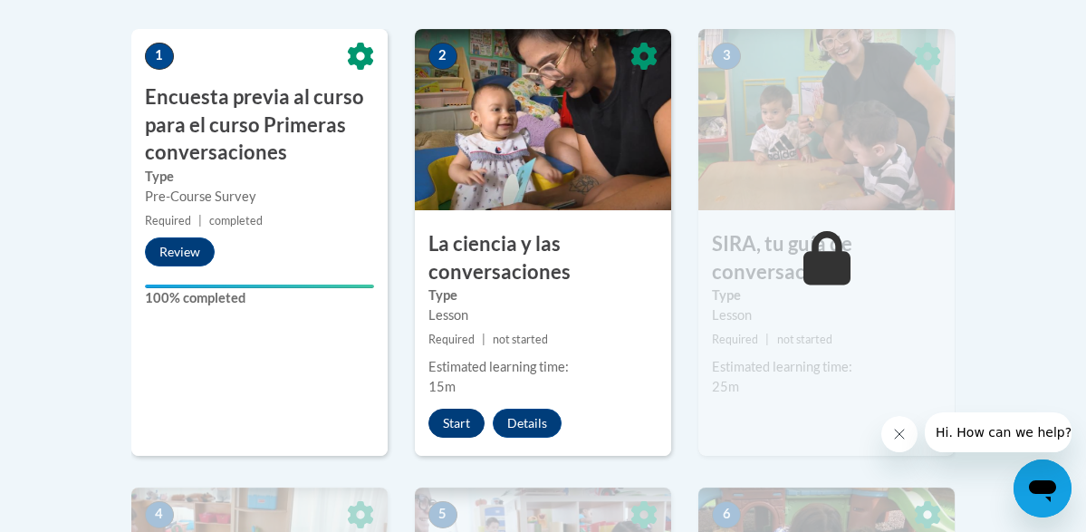
click at [450, 420] on button "Start" at bounding box center [457, 423] width 56 height 29
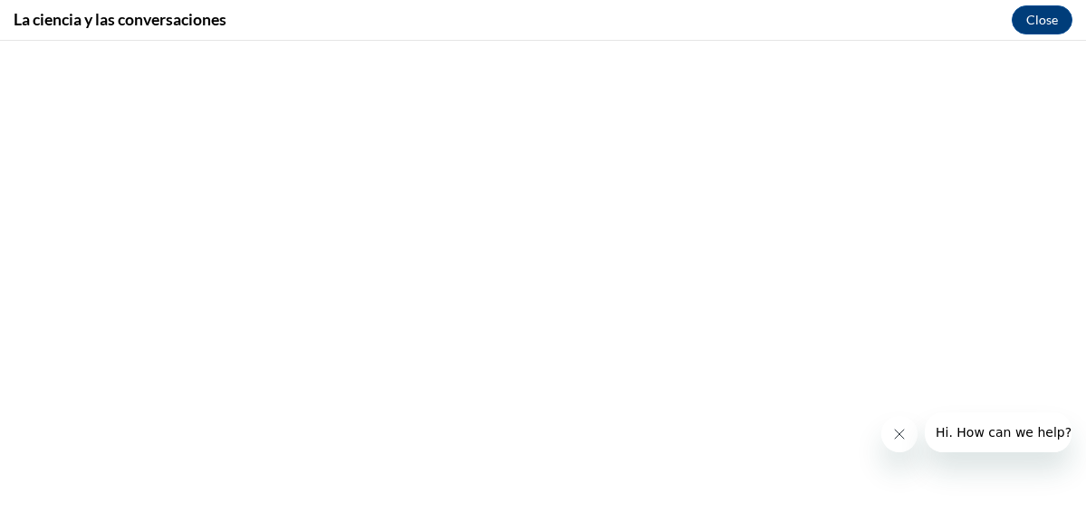
scroll to position [463, 0]
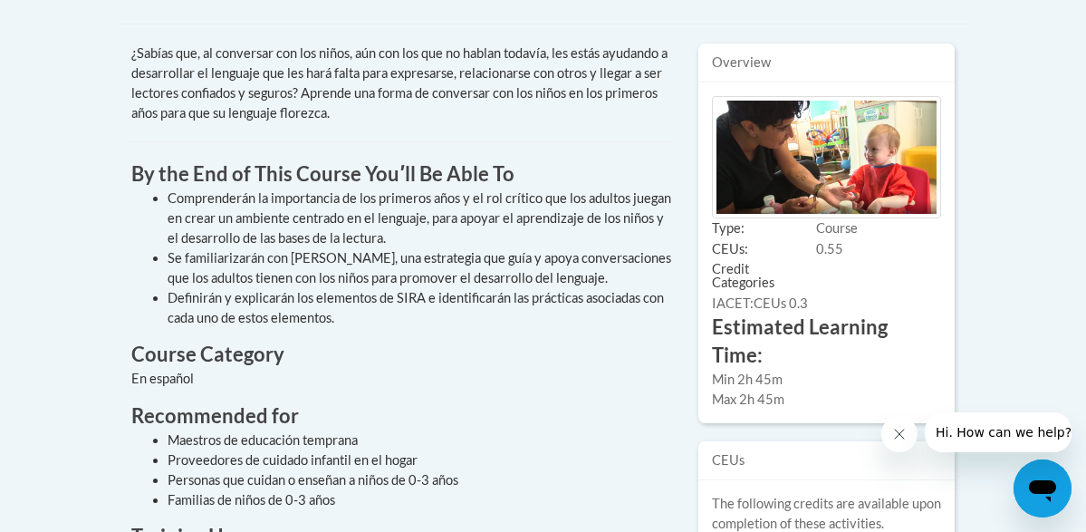
scroll to position [370, 0]
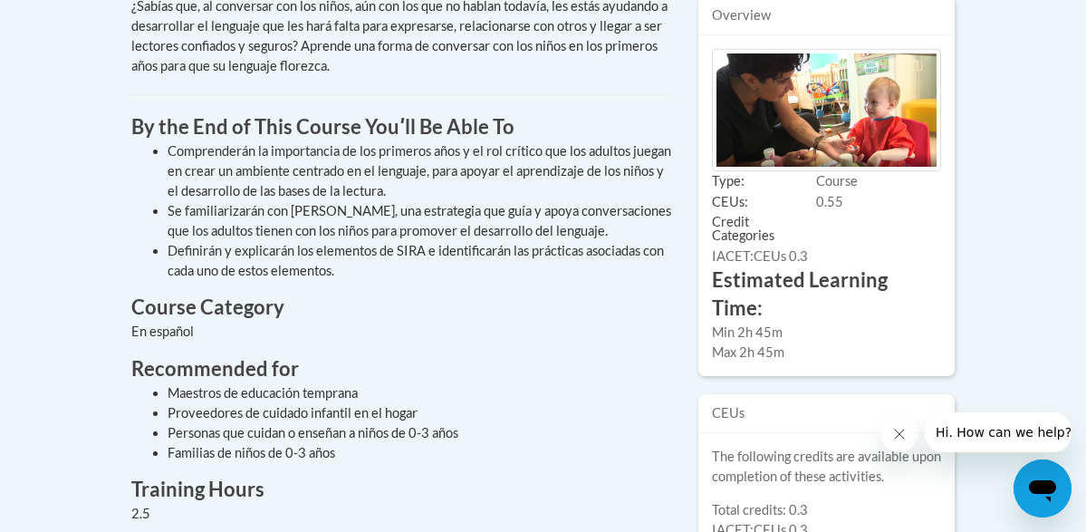
click at [799, 158] on img at bounding box center [826, 110] width 229 height 122
click at [799, 159] on img at bounding box center [826, 110] width 229 height 122
click at [799, 160] on img at bounding box center [826, 110] width 229 height 122
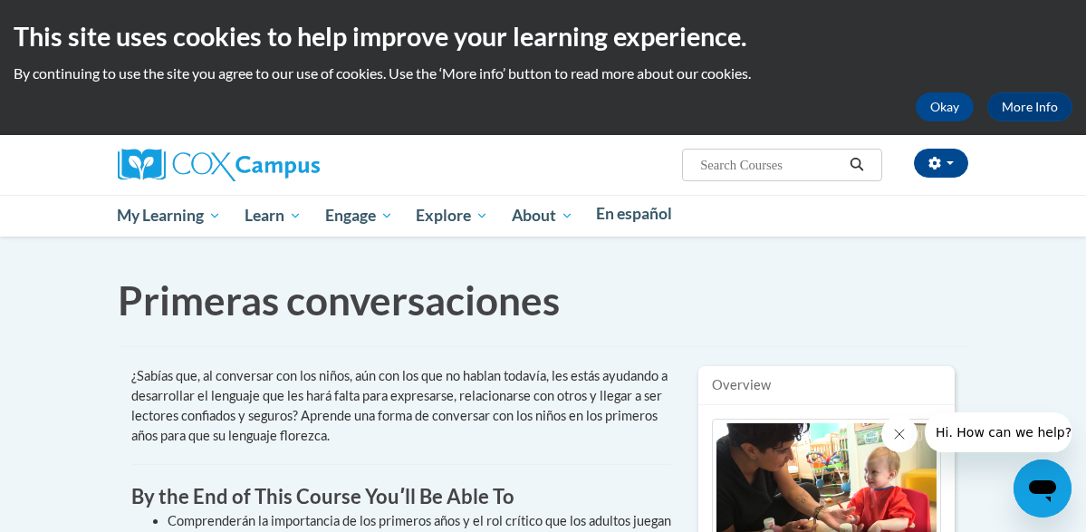
scroll to position [0, 0]
click at [916, 96] on button "Okay" at bounding box center [945, 106] width 58 height 29
